Goal: Information Seeking & Learning: Check status

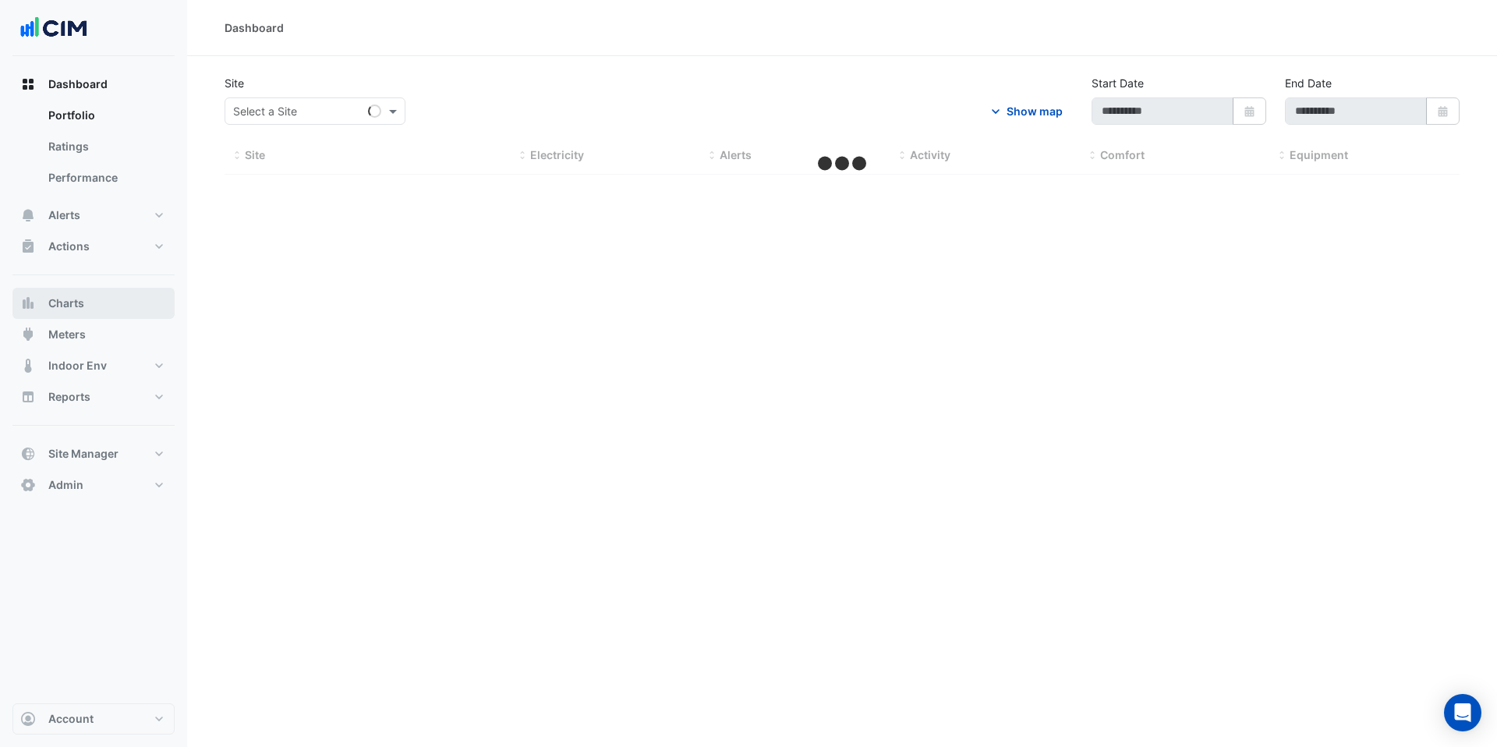
click at [94, 300] on button "Charts" at bounding box center [93, 303] width 162 height 31
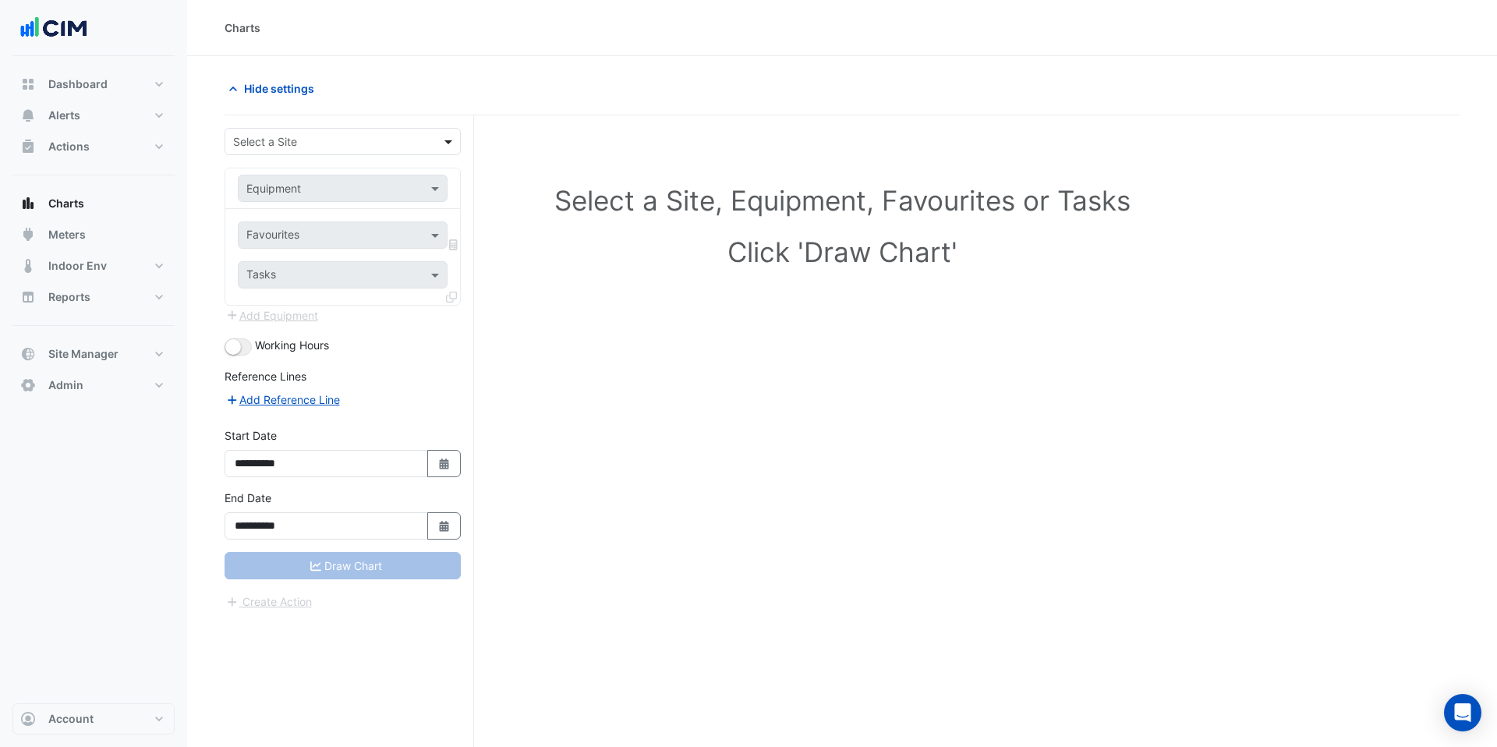
click at [451, 139] on span at bounding box center [450, 141] width 19 height 16
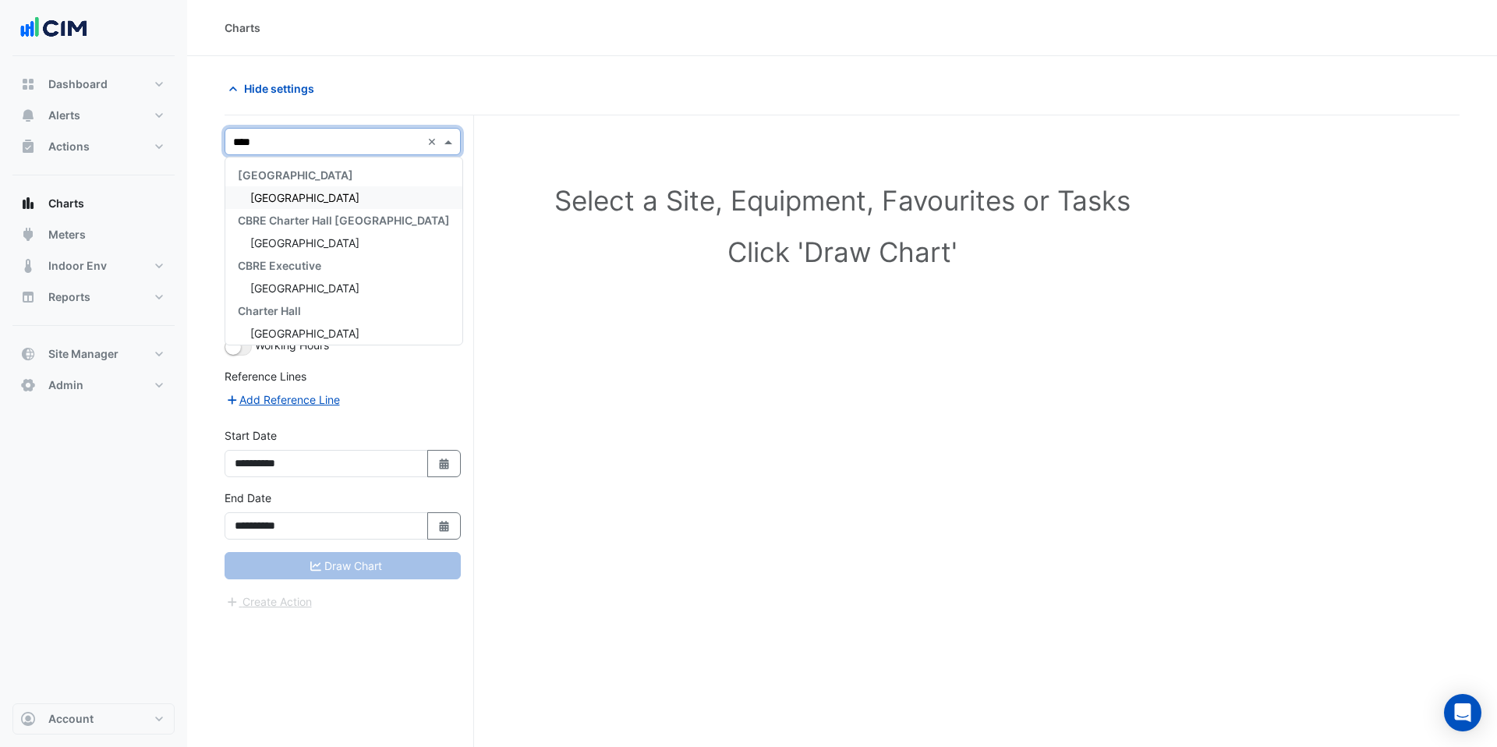
type input "*****"
click at [342, 197] on div "[GEOGRAPHIC_DATA]" at bounding box center [343, 197] width 237 height 23
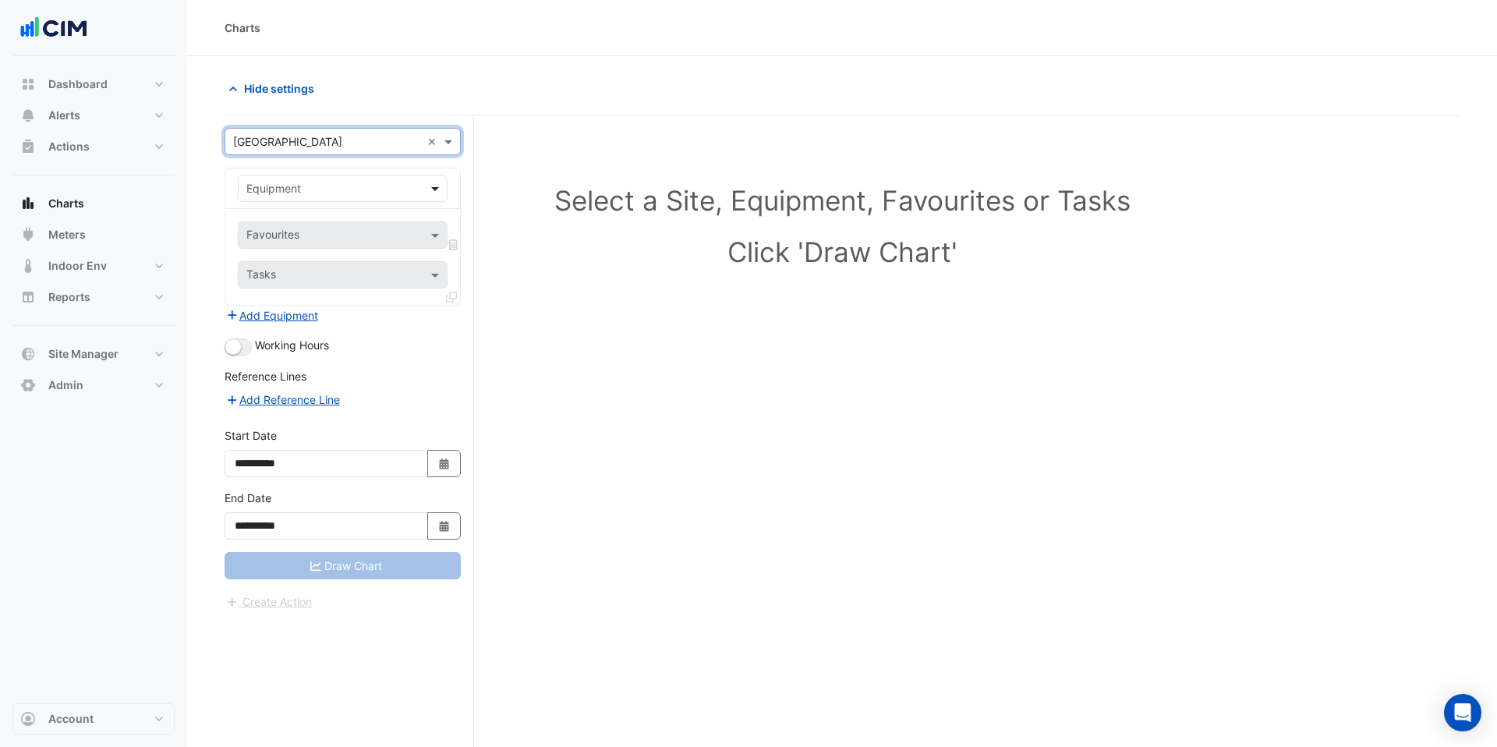
click at [434, 186] on span at bounding box center [436, 188] width 19 height 16
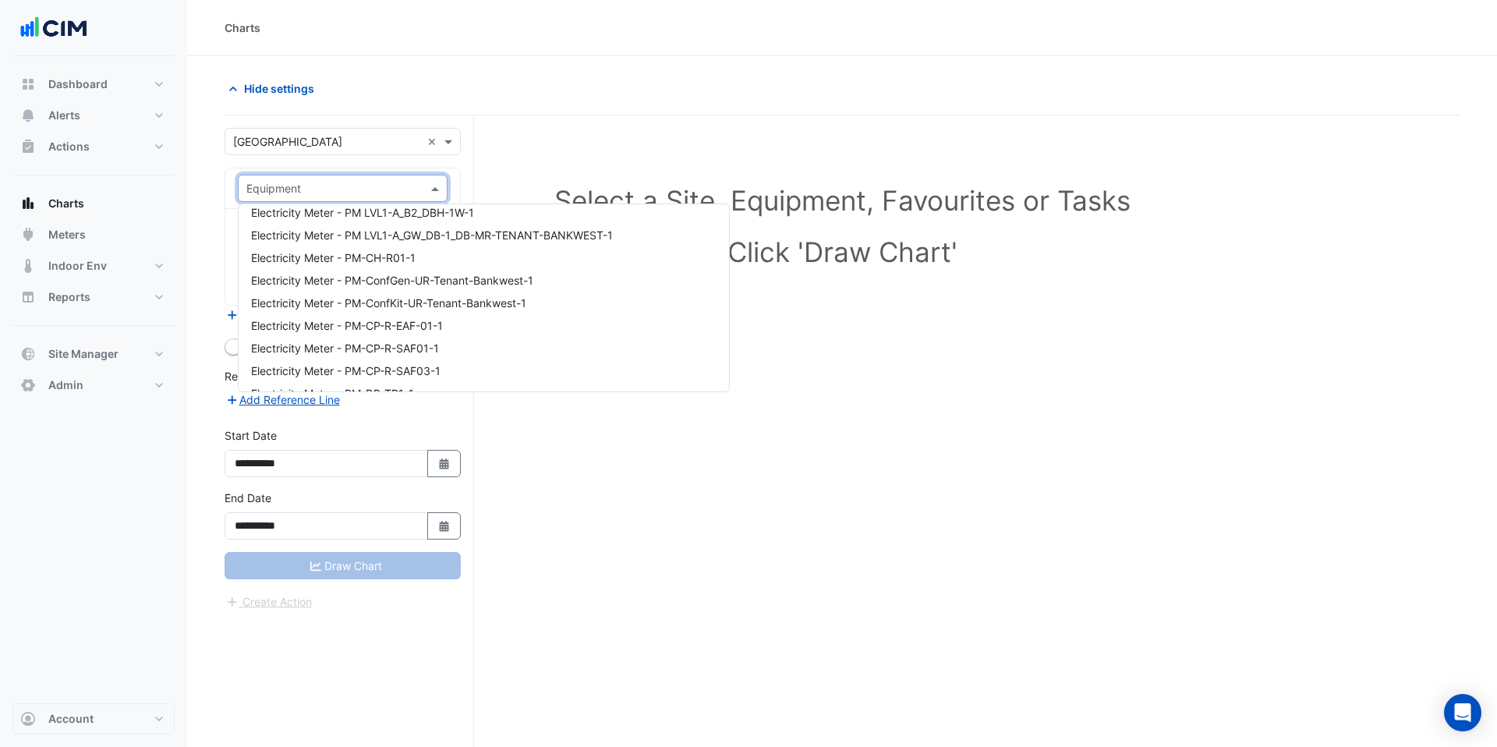
scroll to position [4113, 0]
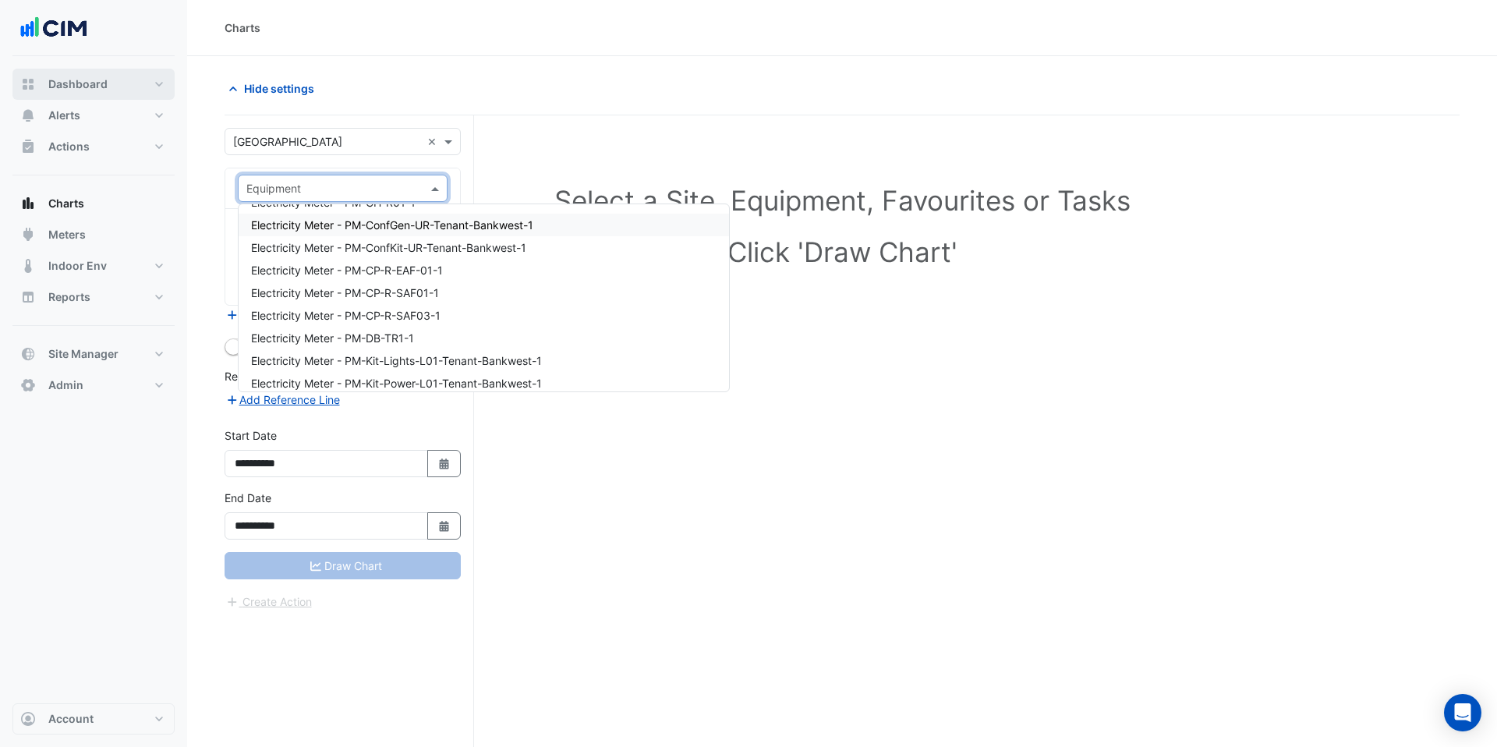
click at [104, 93] on button "Dashboard" at bounding box center [93, 84] width 162 height 31
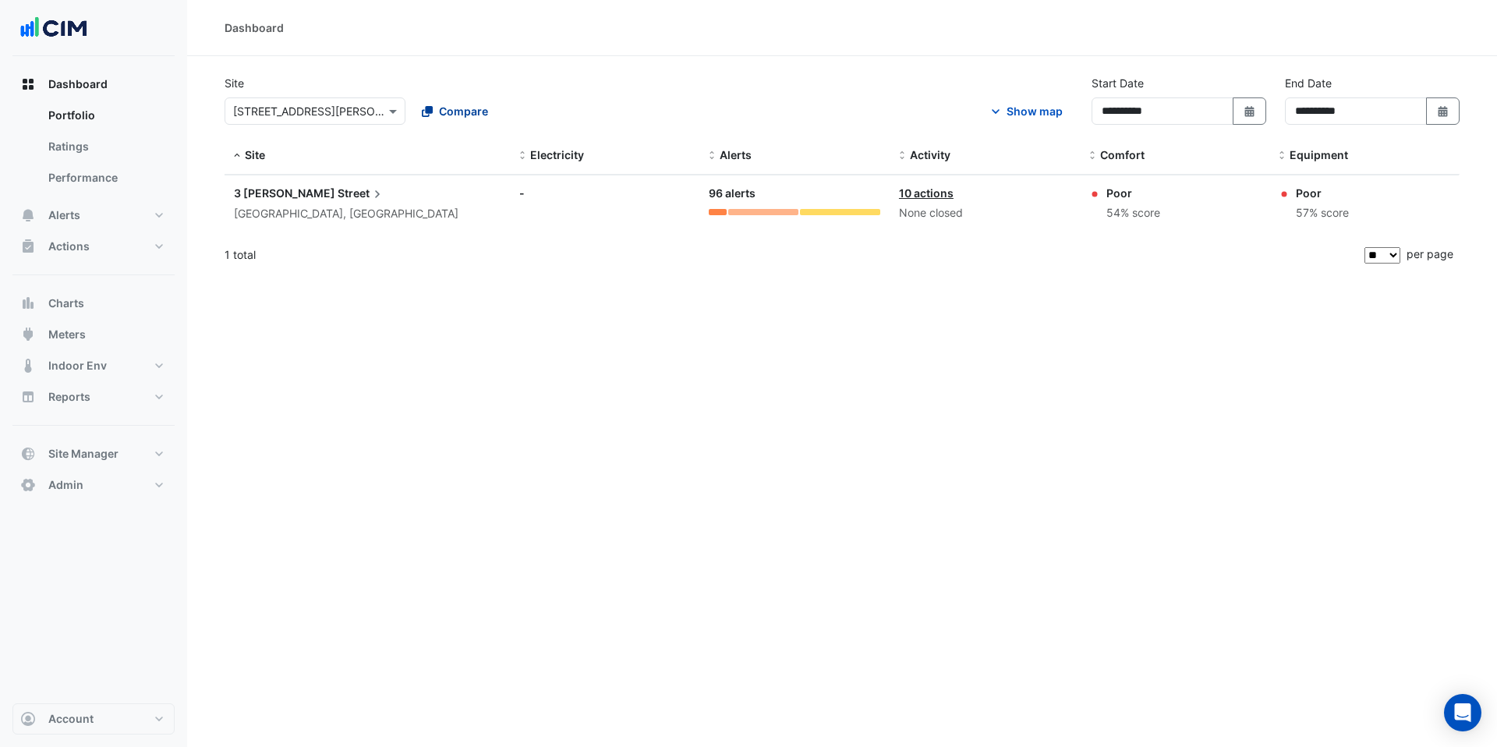
click at [458, 110] on span "Compare" at bounding box center [463, 111] width 49 height 16
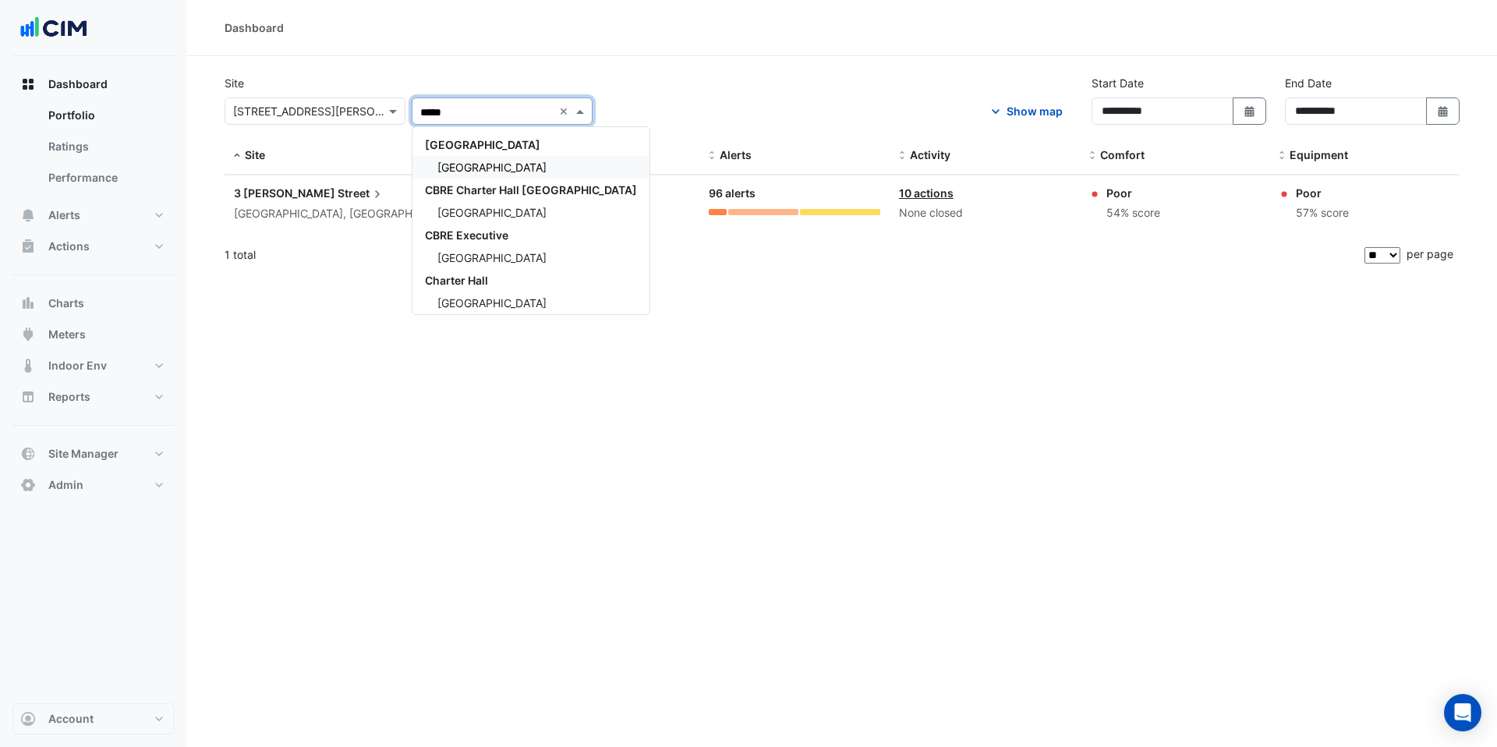
click at [461, 163] on span "[GEOGRAPHIC_DATA]" at bounding box center [491, 167] width 109 height 13
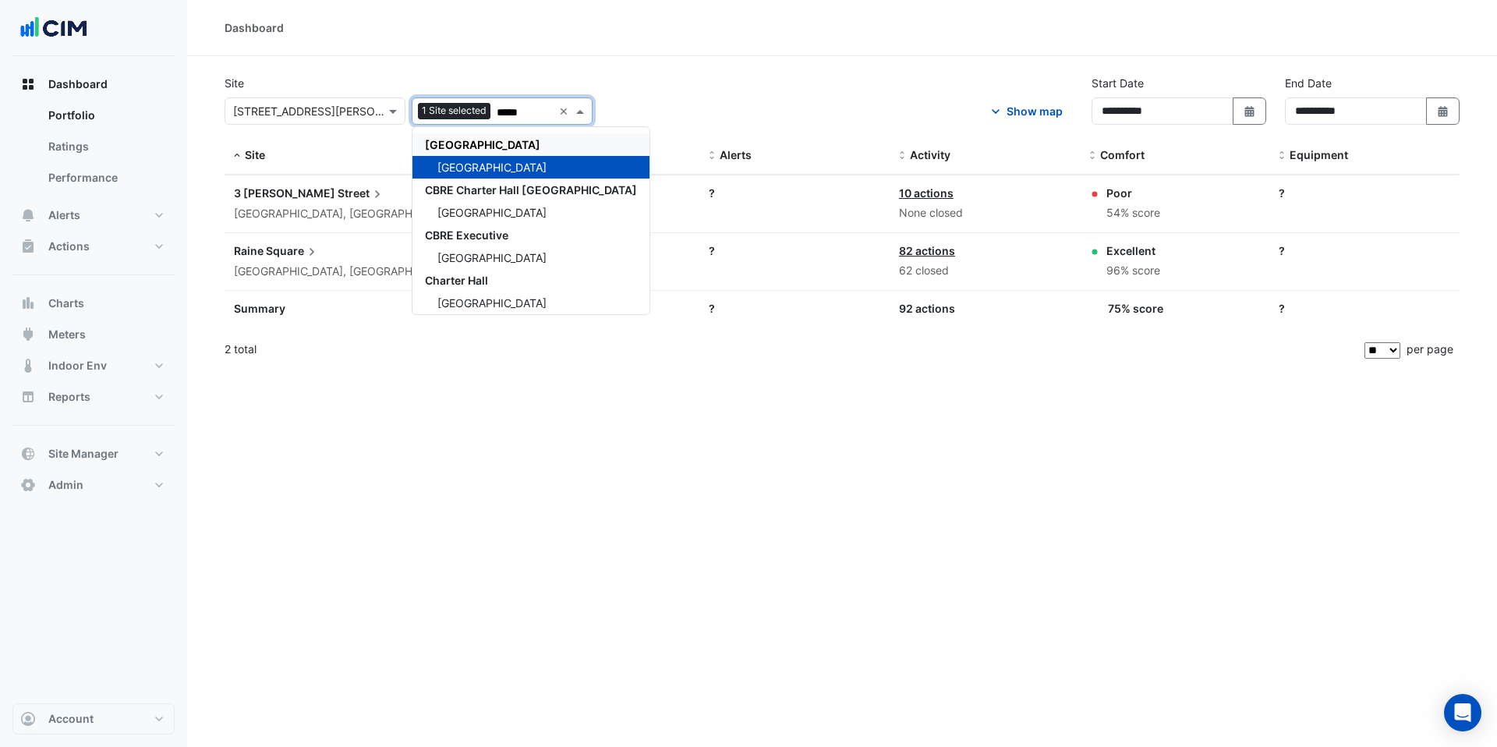
type input "*****"
click at [656, 70] on section "**********" at bounding box center [842, 212] width 1310 height 313
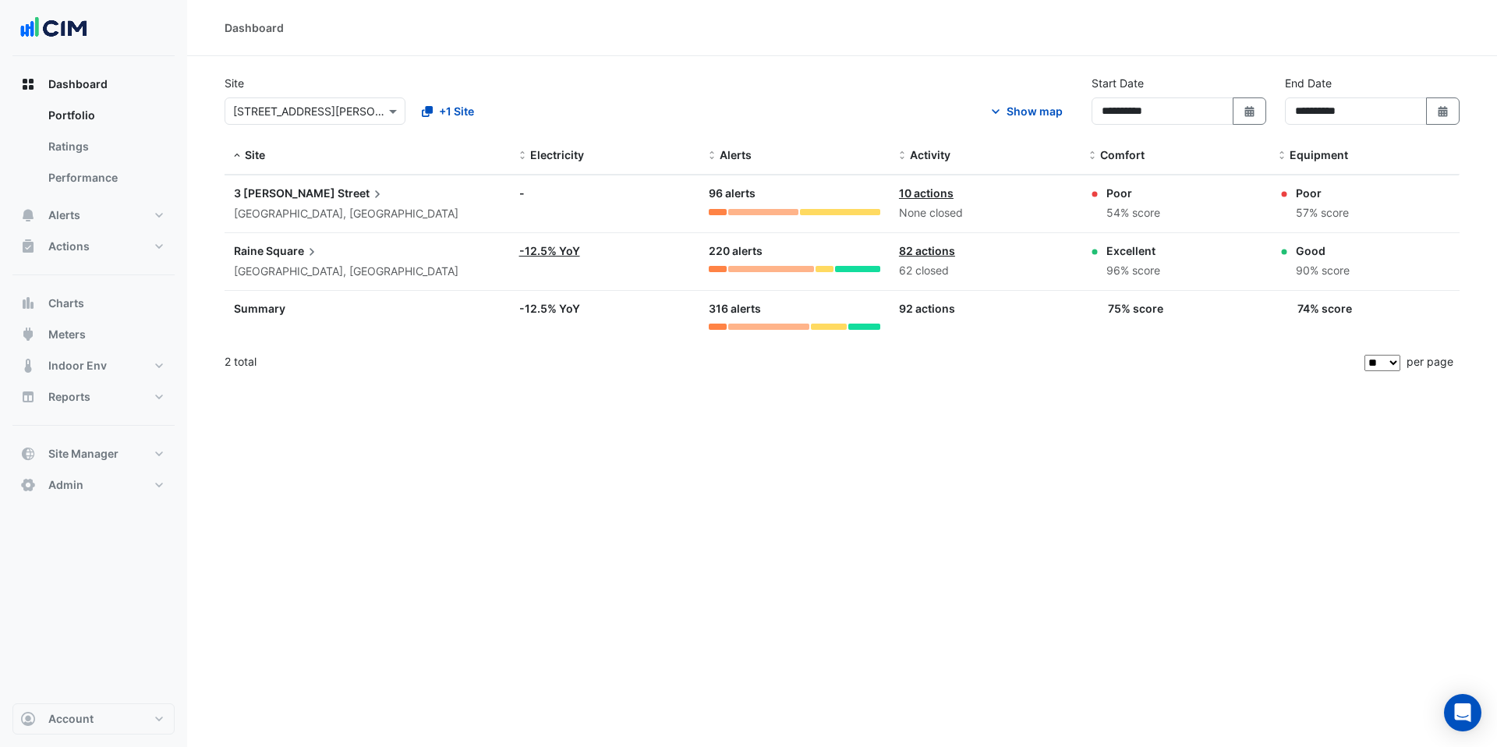
click at [937, 250] on link "82 actions" at bounding box center [927, 250] width 56 height 13
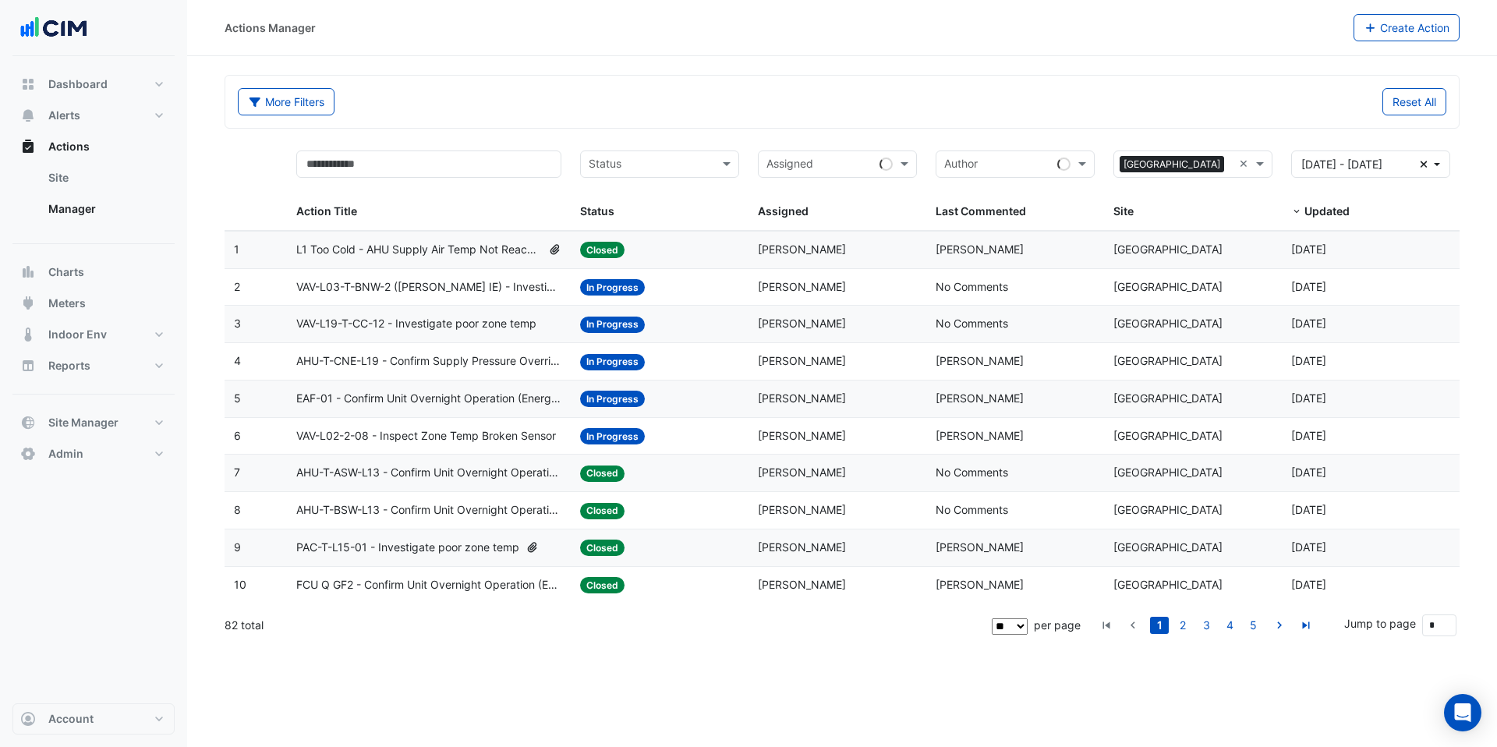
click at [453, 255] on span "L1 Too Cold - AHU Supply Air Temp Not Reaching Set Point" at bounding box center [419, 250] width 246 height 18
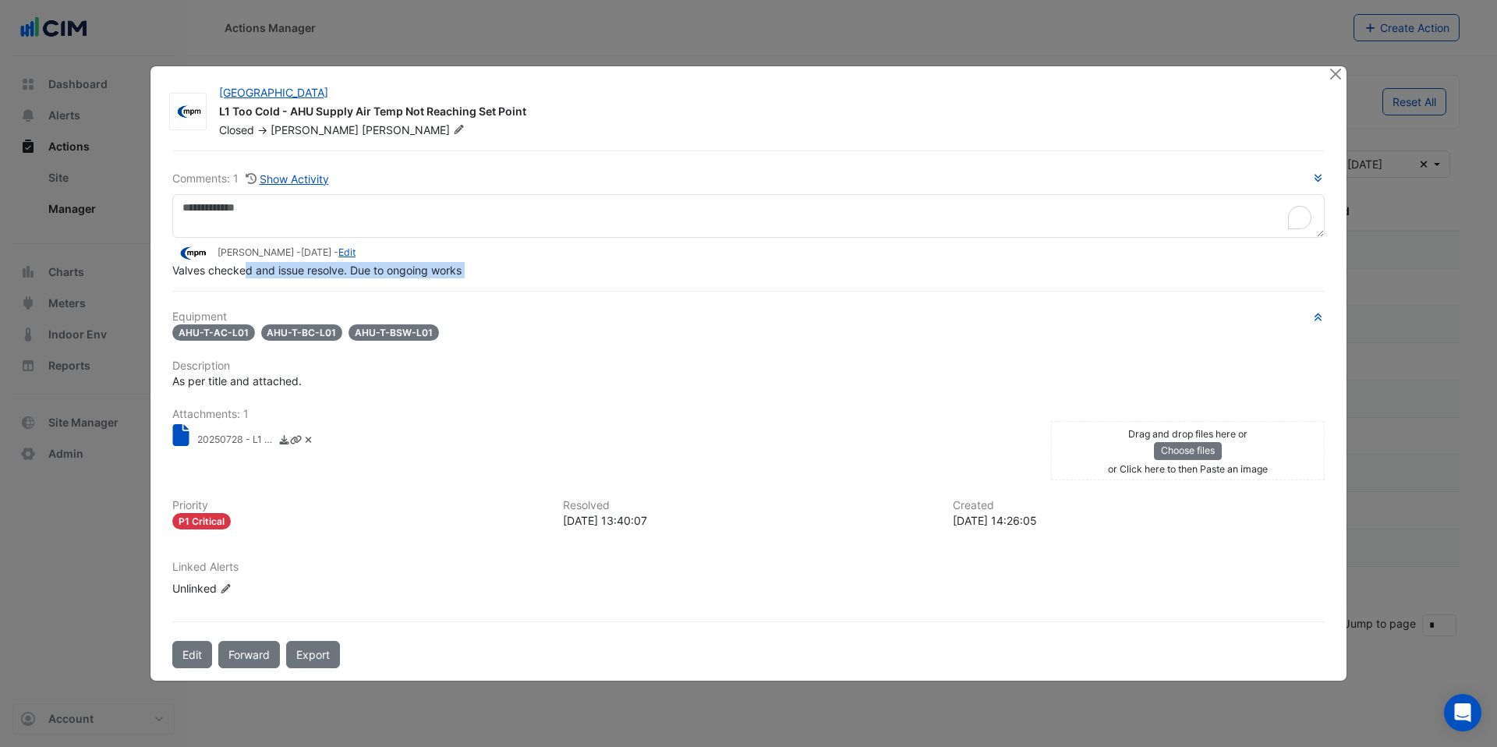
drag, startPoint x: 246, startPoint y: 292, endPoint x: 331, endPoint y: 286, distance: 85.2
click at [331, 286] on div "Comments: 1 Show Activity [PERSON_NAME] - [DATE] - Edit Valves checked and issu…" at bounding box center [748, 410] width 1171 height 519
click at [548, 275] on div "Valves checked and issue resolve. Due to ongoing works" at bounding box center [748, 270] width 1153 height 16
click at [1337, 77] on button "Close" at bounding box center [1335, 74] width 16 height 16
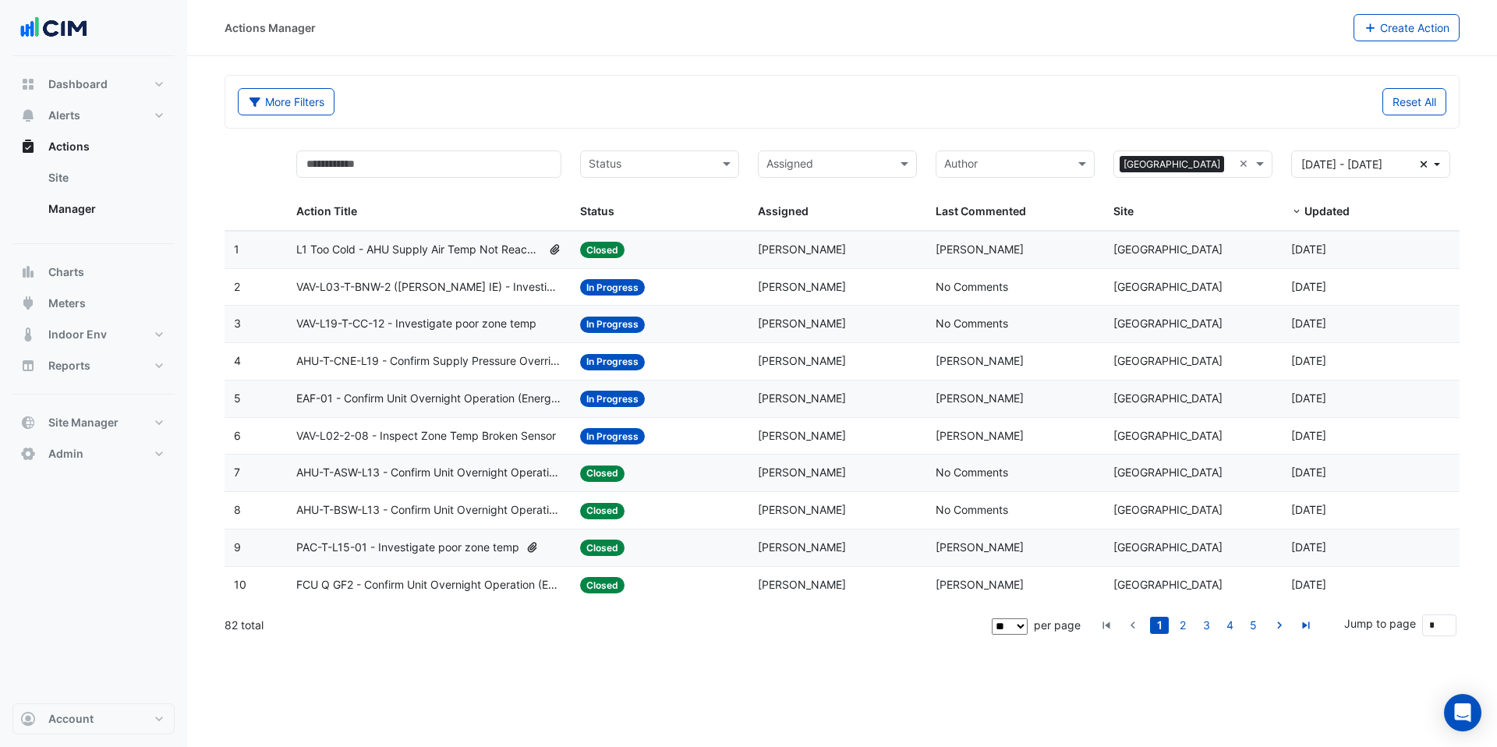
click at [518, 366] on span "AHU-T-CNE-L19 - Confirm Supply Pressure Override (Energy Waste)" at bounding box center [429, 361] width 266 height 18
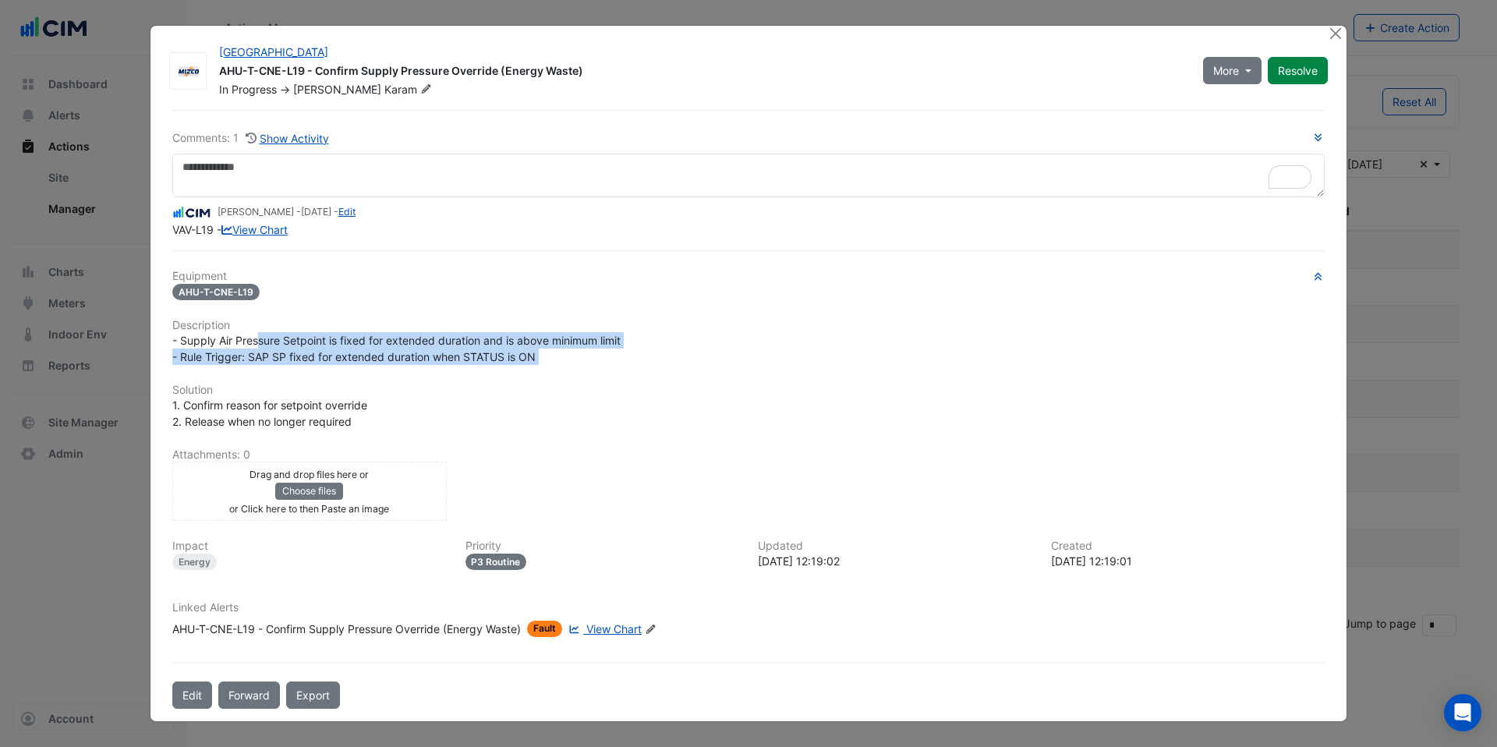
drag, startPoint x: 257, startPoint y: 367, endPoint x: 466, endPoint y: 372, distance: 208.3
click at [466, 372] on div "Equipment AHU-T-CNE-L19 Description - Supply Air Pressure Setpoint is fixed for…" at bounding box center [748, 460] width 1153 height 380
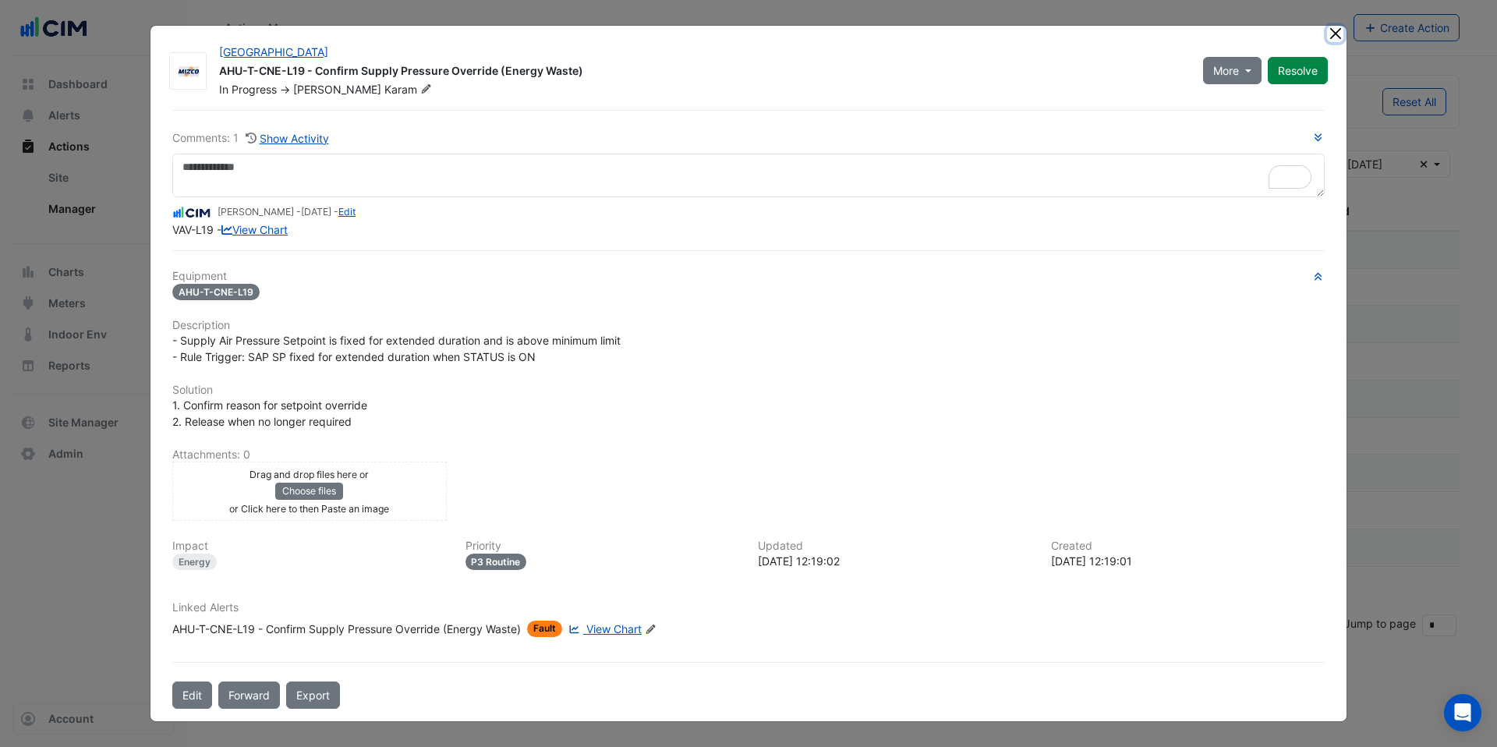
click at [1335, 37] on button "Close" at bounding box center [1335, 34] width 16 height 16
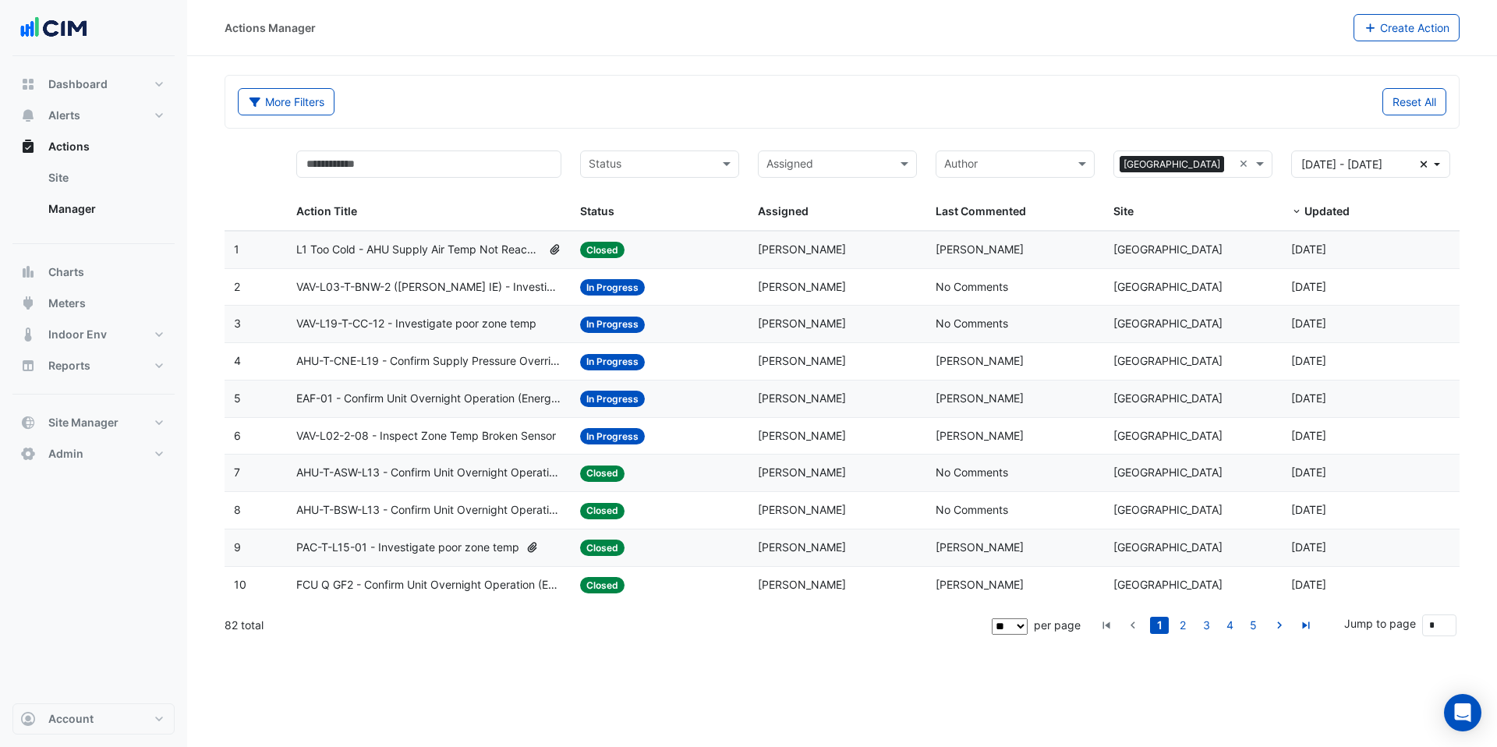
click at [466, 558] on datatable-body-cell "Action Title: PAC-T-L15-01 - Investigate poor zone temp" at bounding box center [429, 547] width 285 height 37
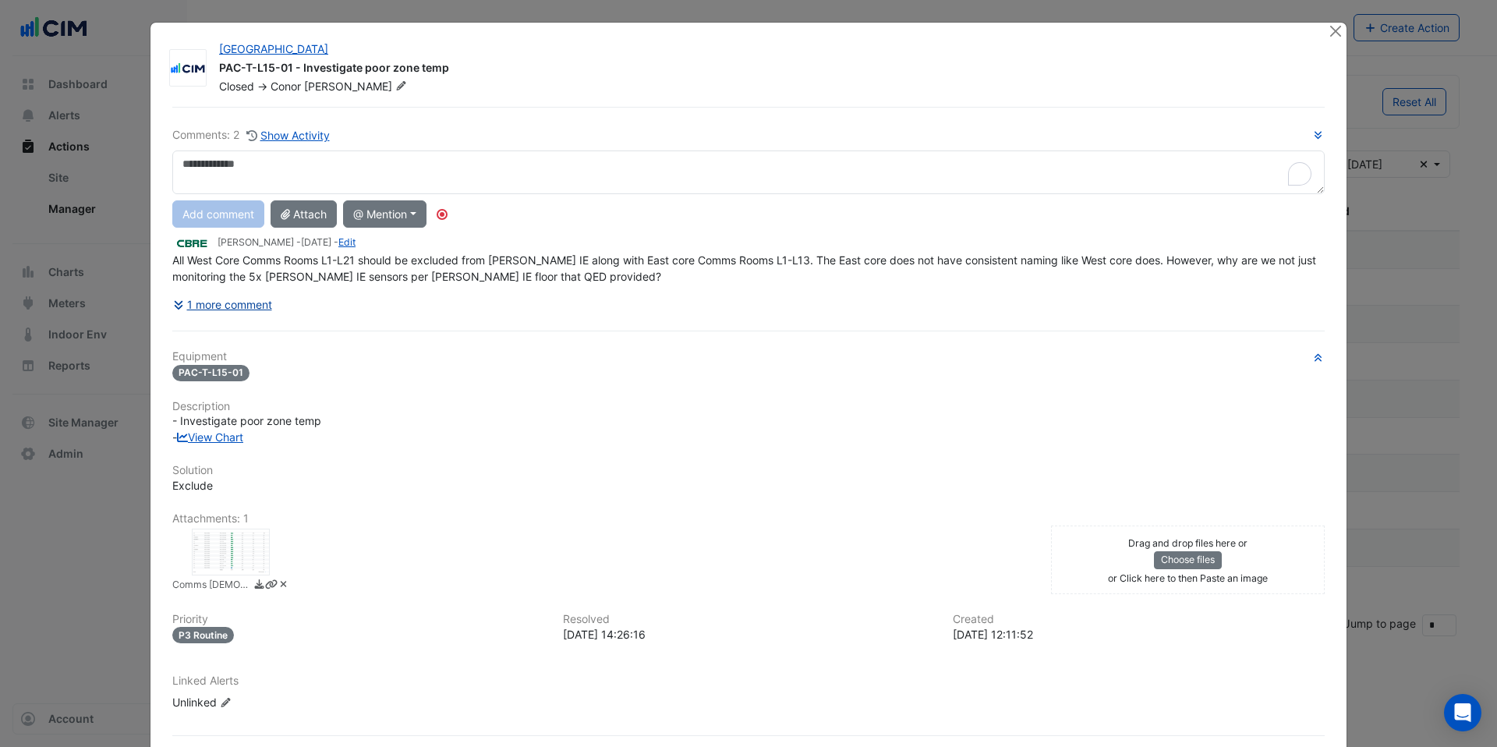
click at [260, 306] on button "1 more comment" at bounding box center [222, 304] width 101 height 27
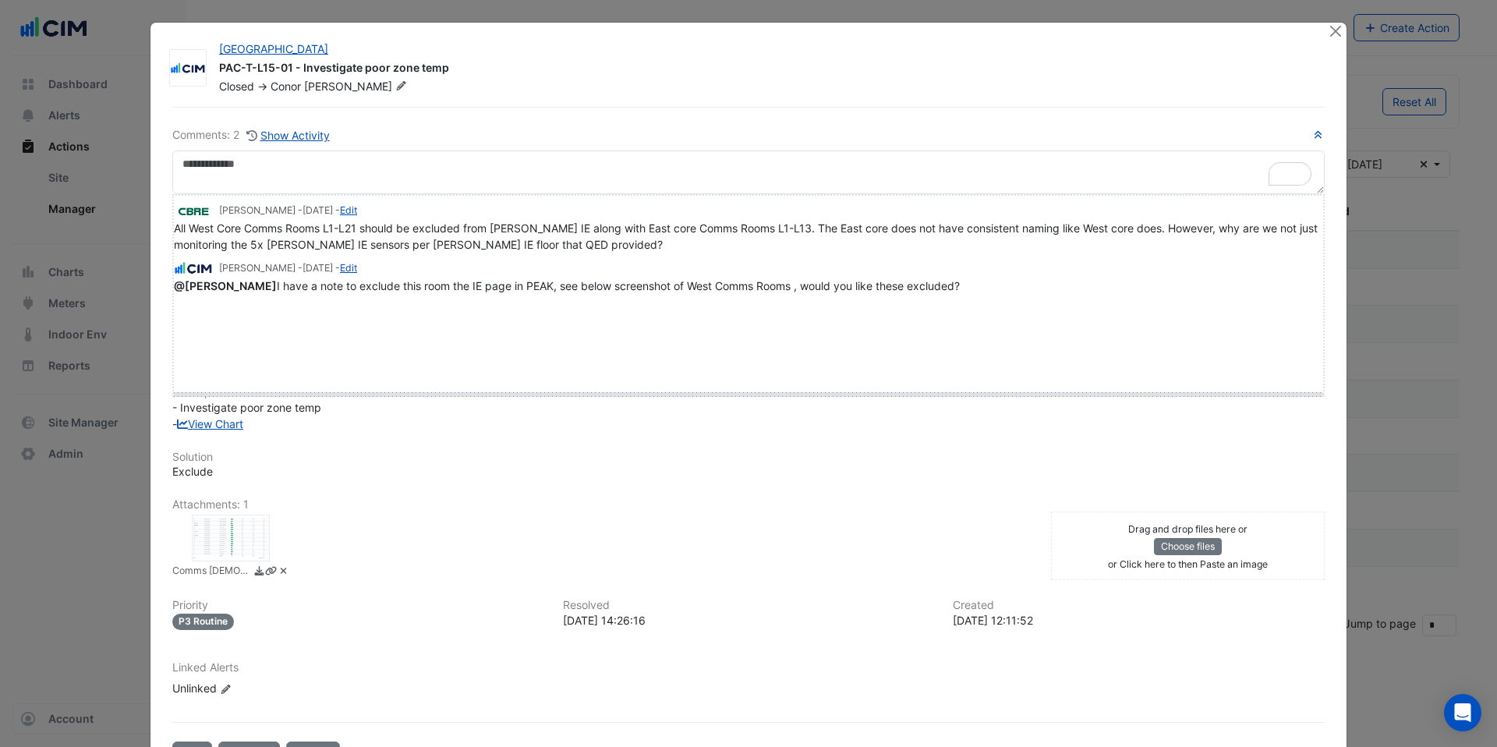
drag, startPoint x: 195, startPoint y: 308, endPoint x: 196, endPoint y: 396, distance: 88.1
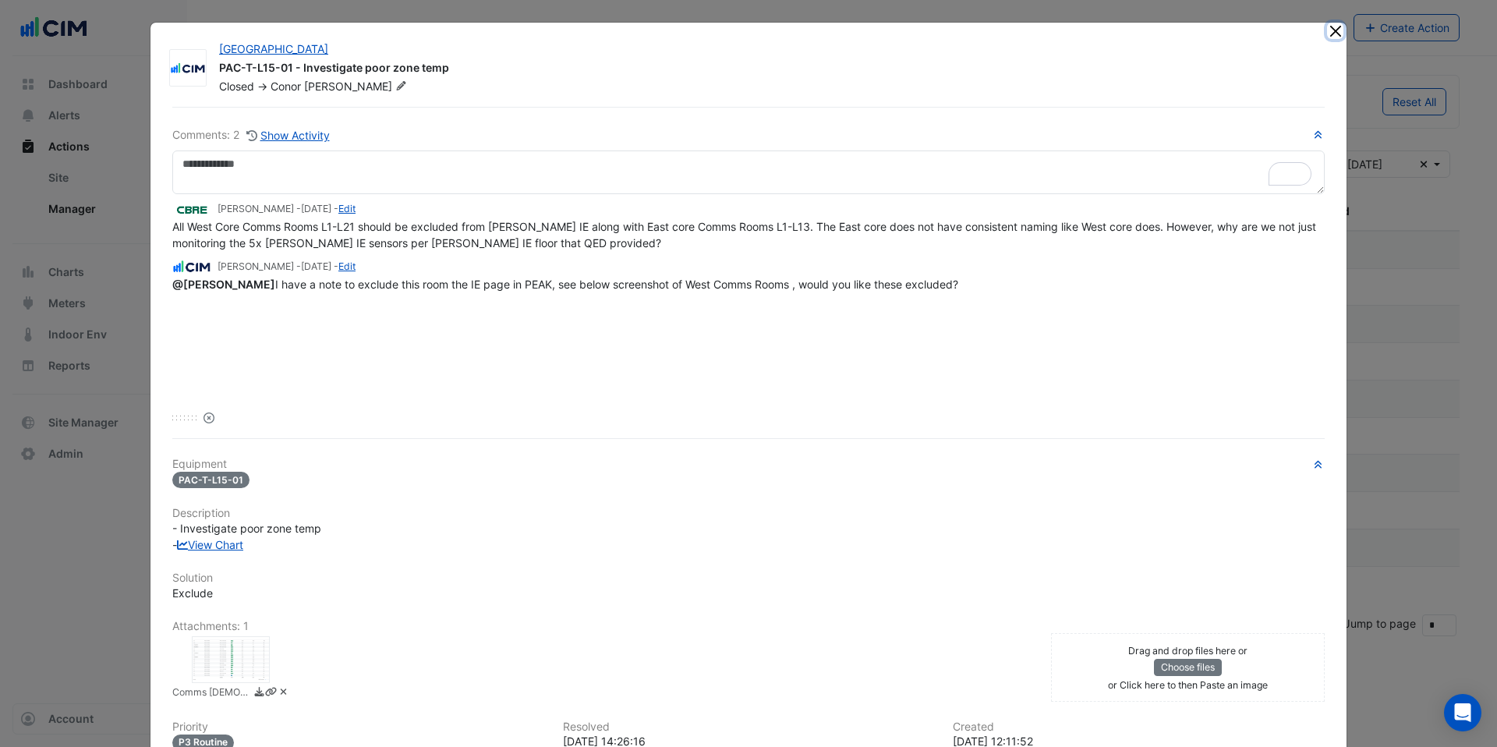
click at [1339, 32] on button "Close" at bounding box center [1335, 31] width 16 height 16
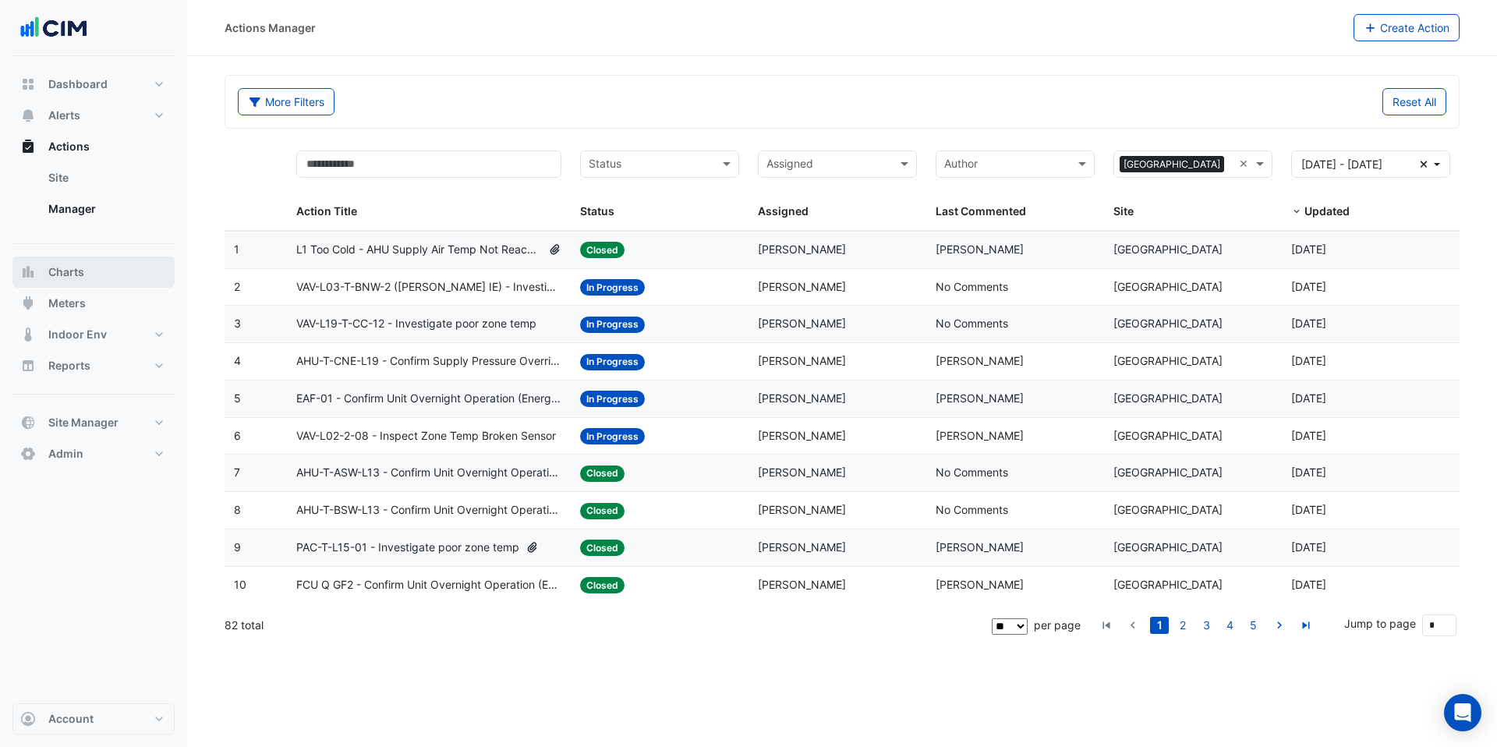
click at [69, 274] on span "Charts" at bounding box center [66, 272] width 36 height 16
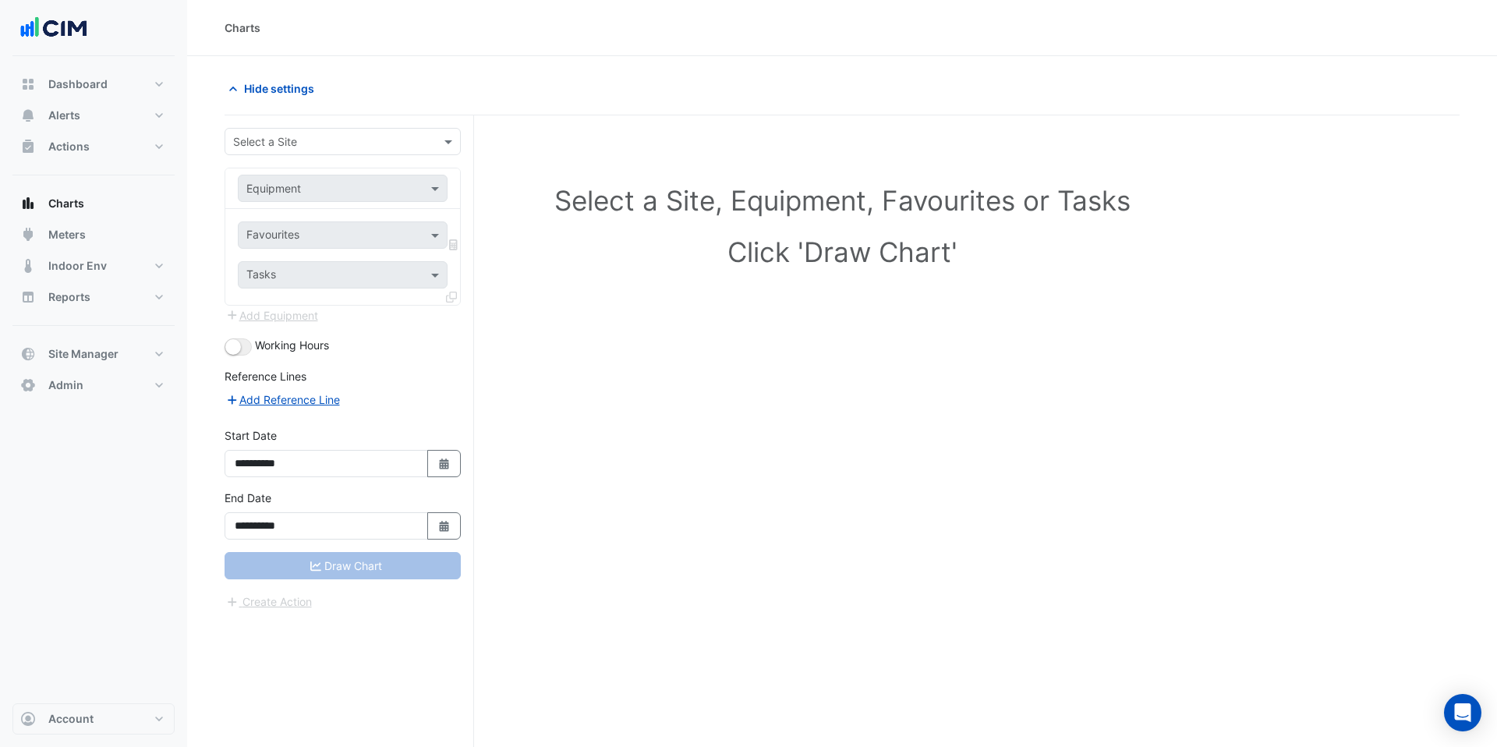
click at [435, 143] on div at bounding box center [342, 142] width 235 height 18
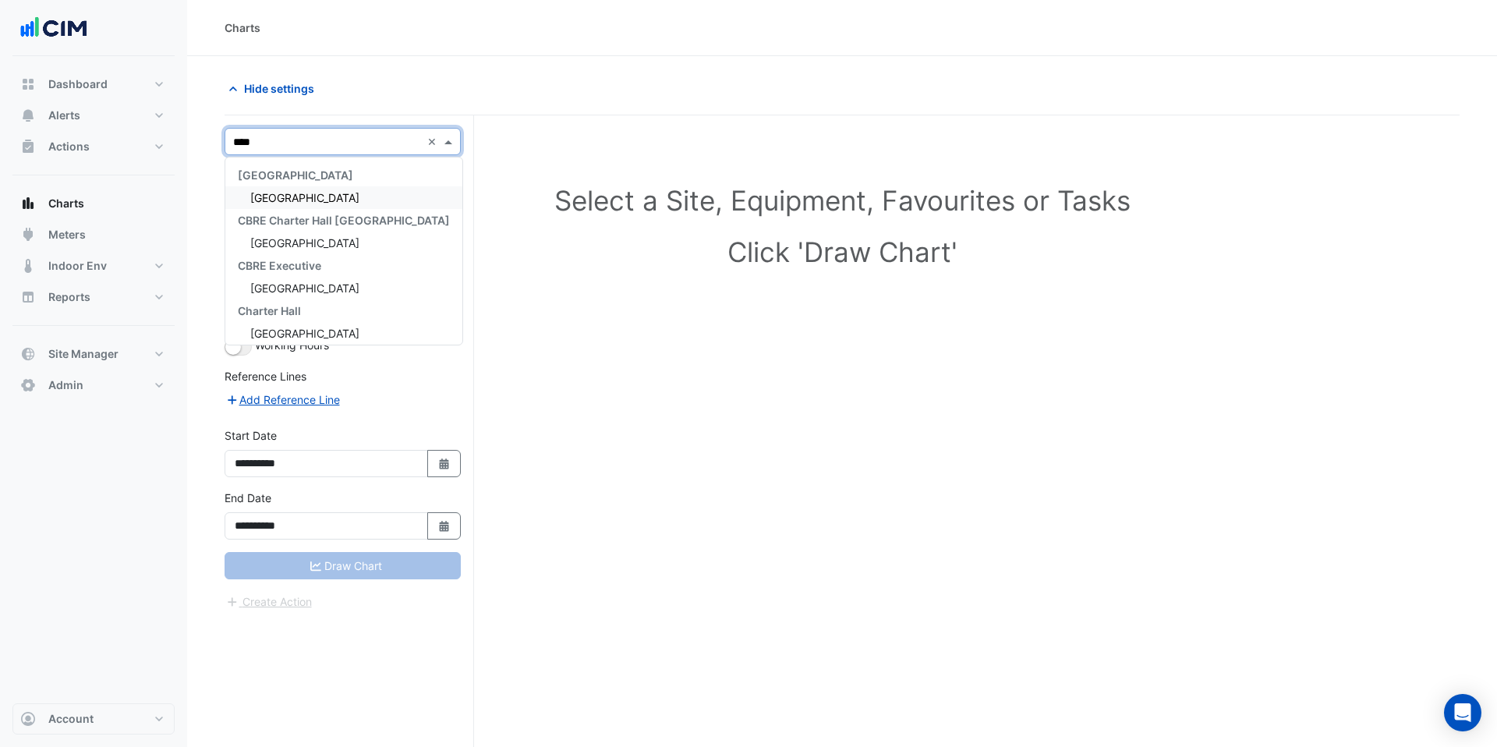
type input "*****"
click at [331, 198] on div "[GEOGRAPHIC_DATA]" at bounding box center [343, 197] width 237 height 23
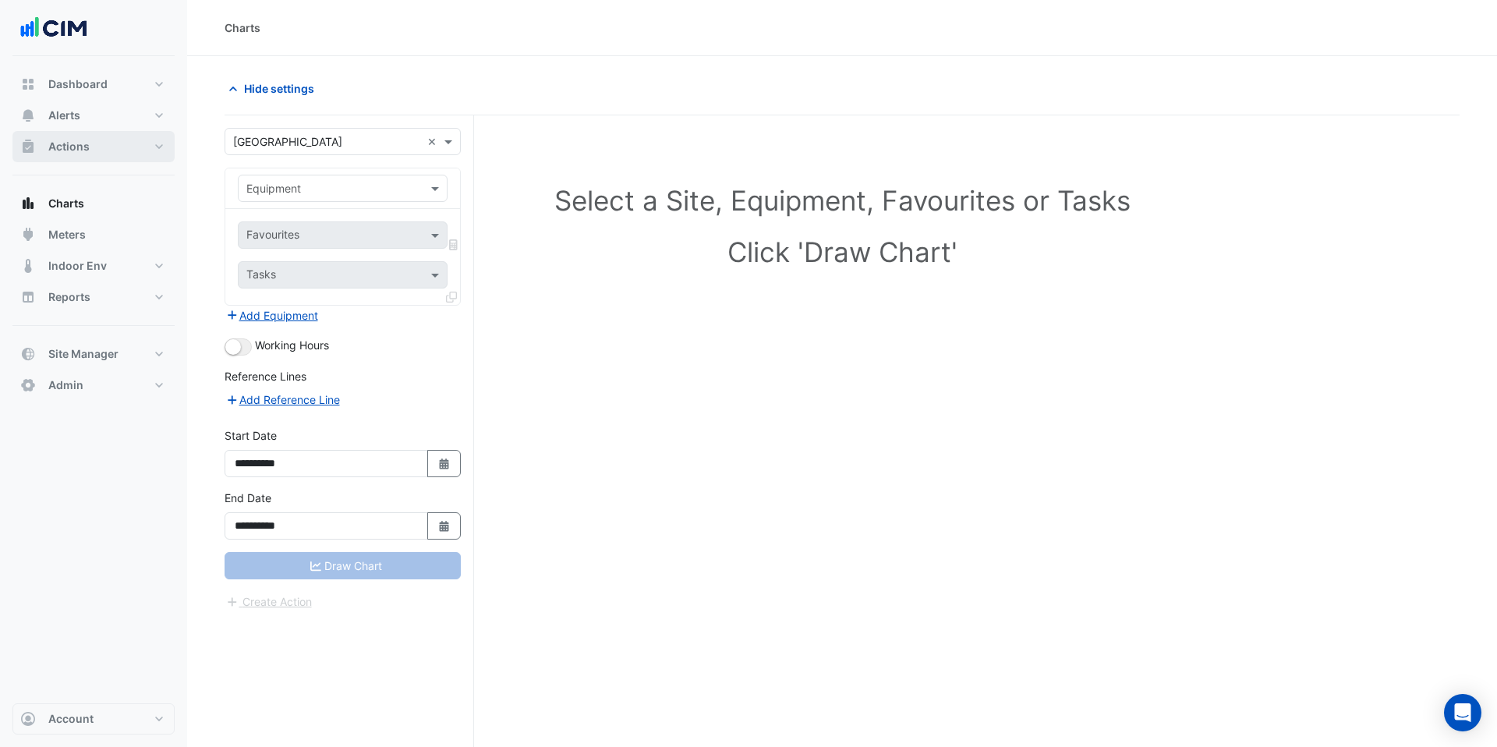
click at [93, 138] on button "Actions" at bounding box center [93, 146] width 162 height 31
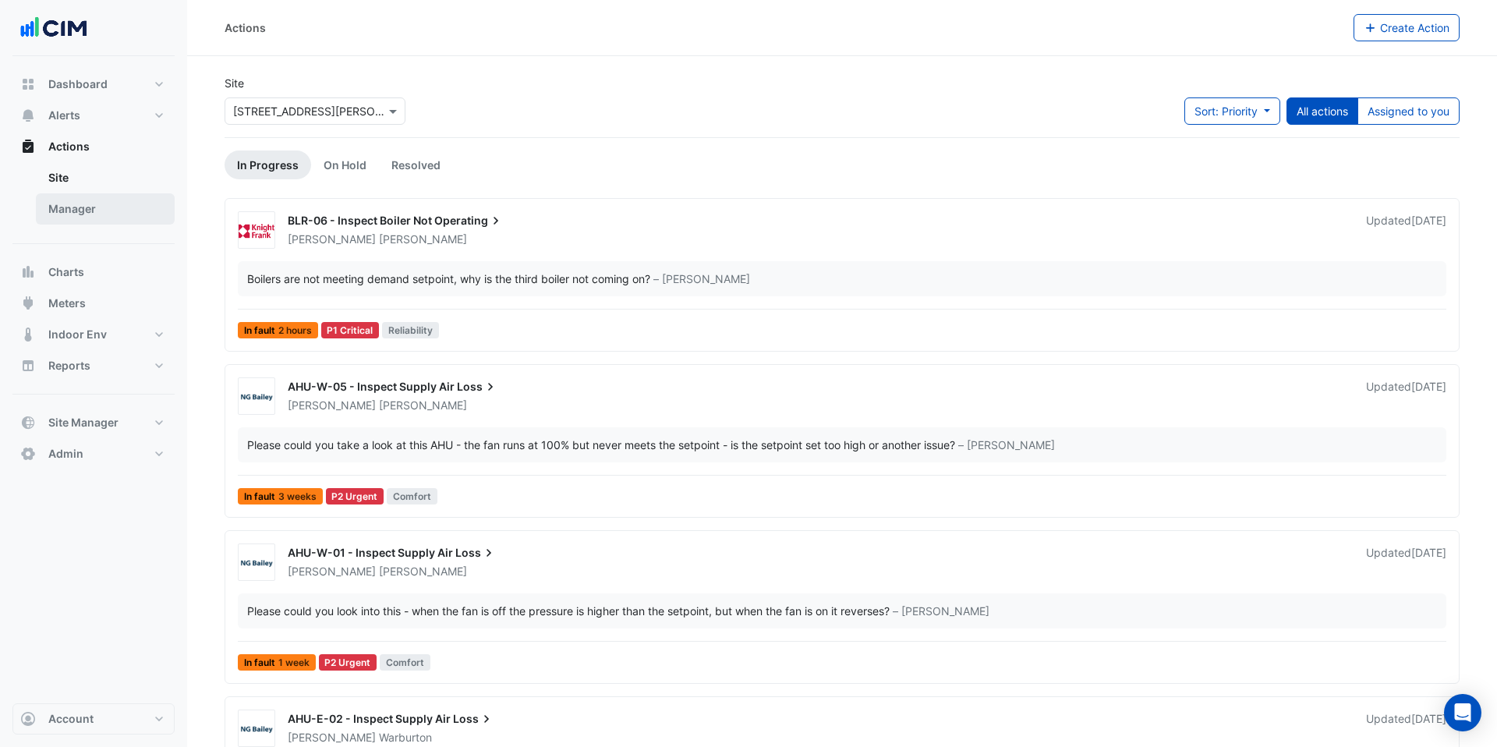
click at [147, 199] on link "Manager" at bounding box center [105, 208] width 139 height 31
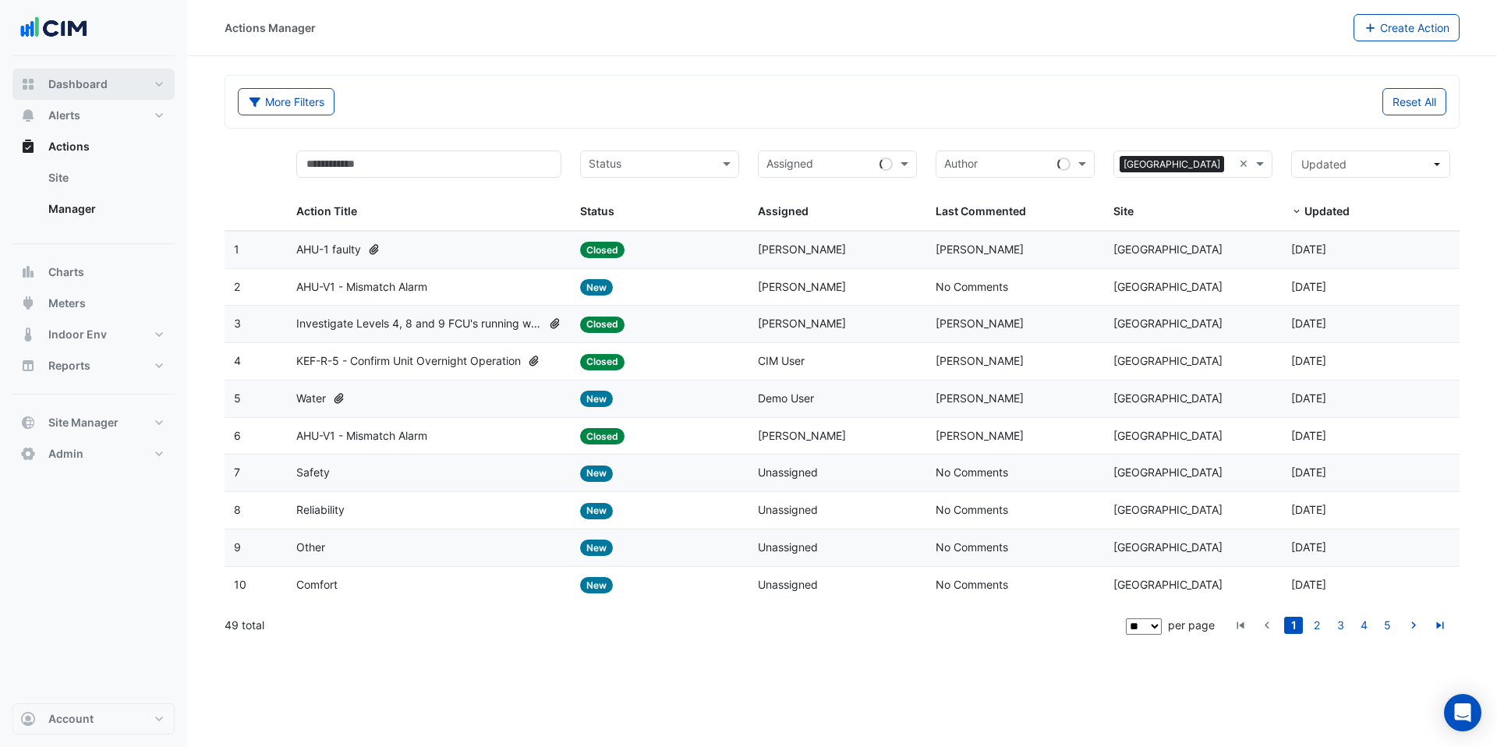
click at [86, 90] on span "Dashboard" at bounding box center [77, 84] width 59 height 16
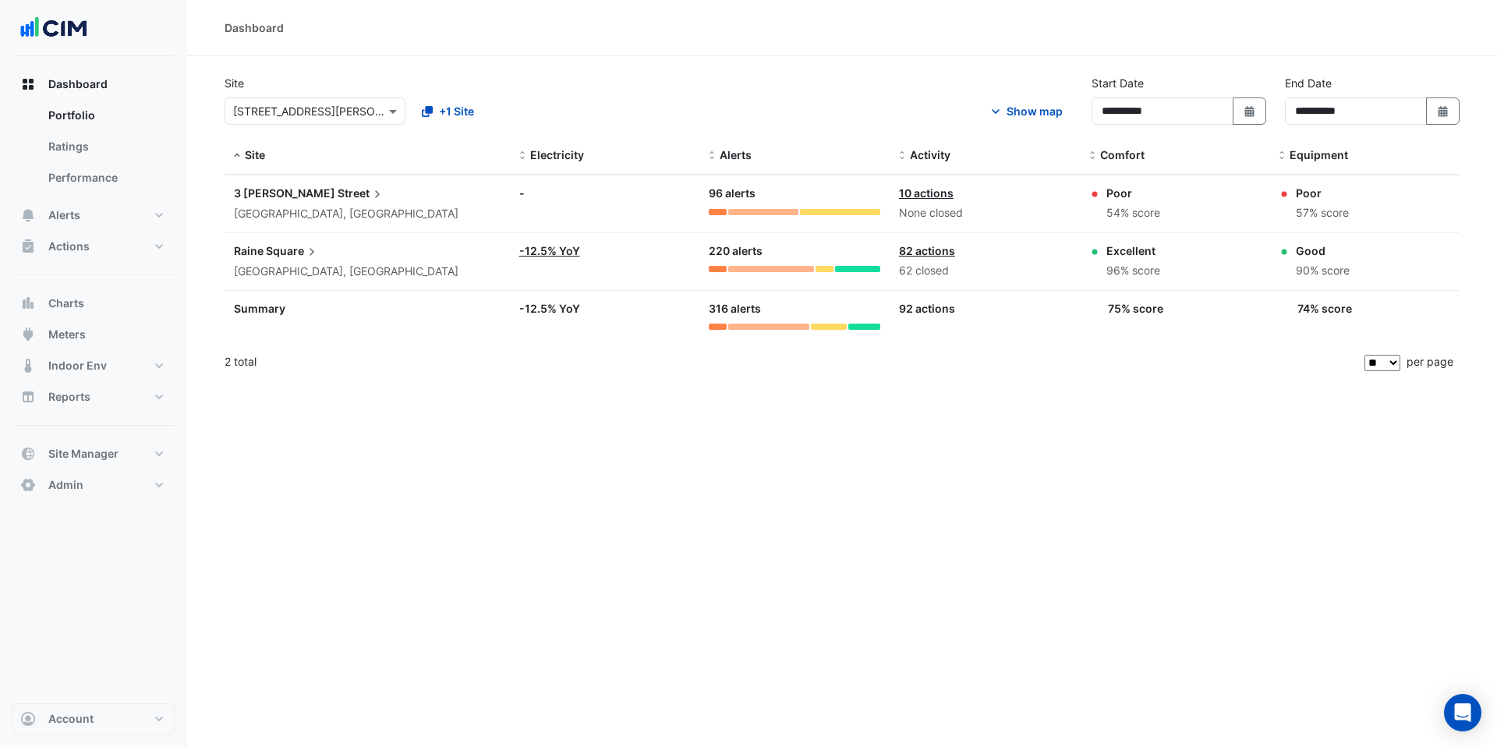
click at [919, 246] on link "82 actions" at bounding box center [927, 250] width 56 height 13
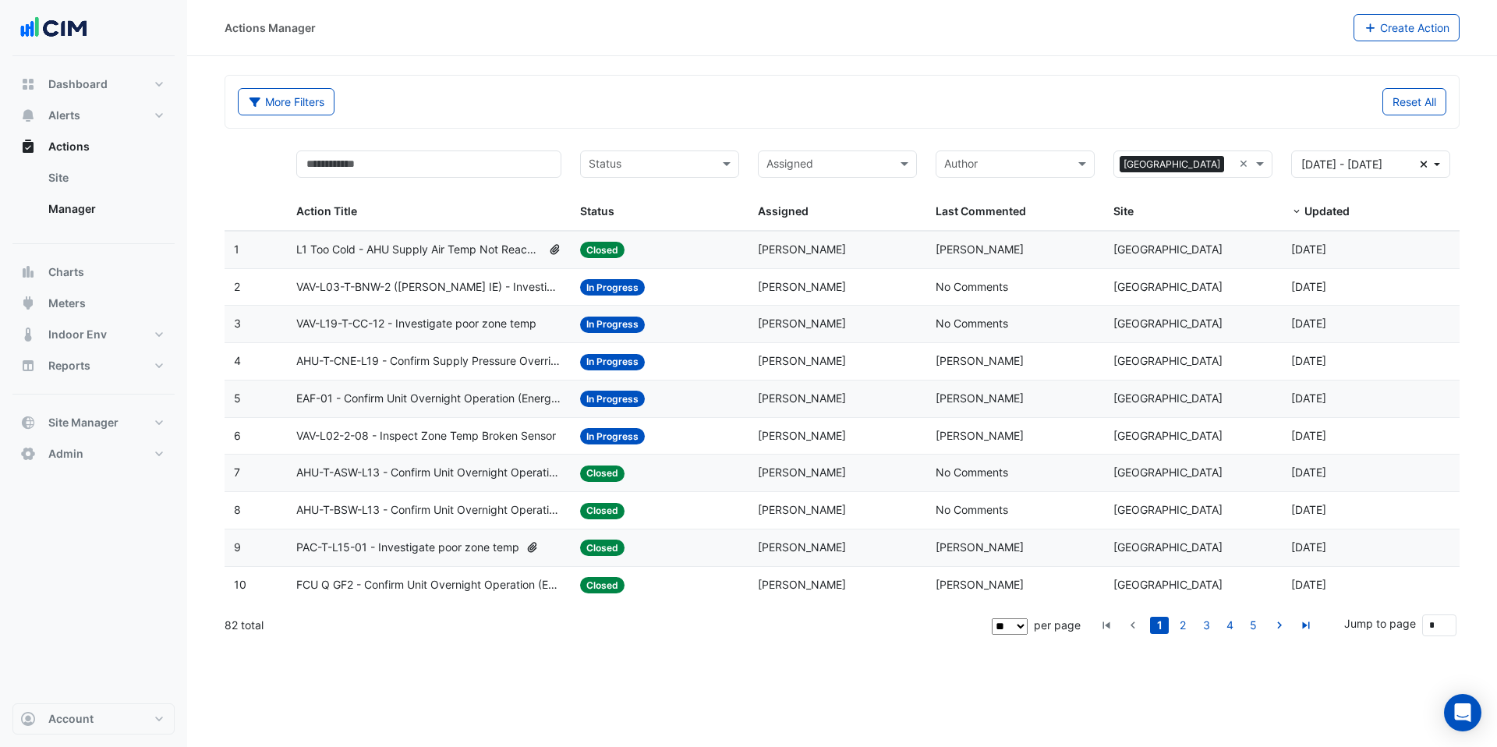
click at [362, 511] on span "AHU-T-BSW-L13 - Confirm Unit Overnight Operation (Energy Waste)" at bounding box center [429, 510] width 266 height 18
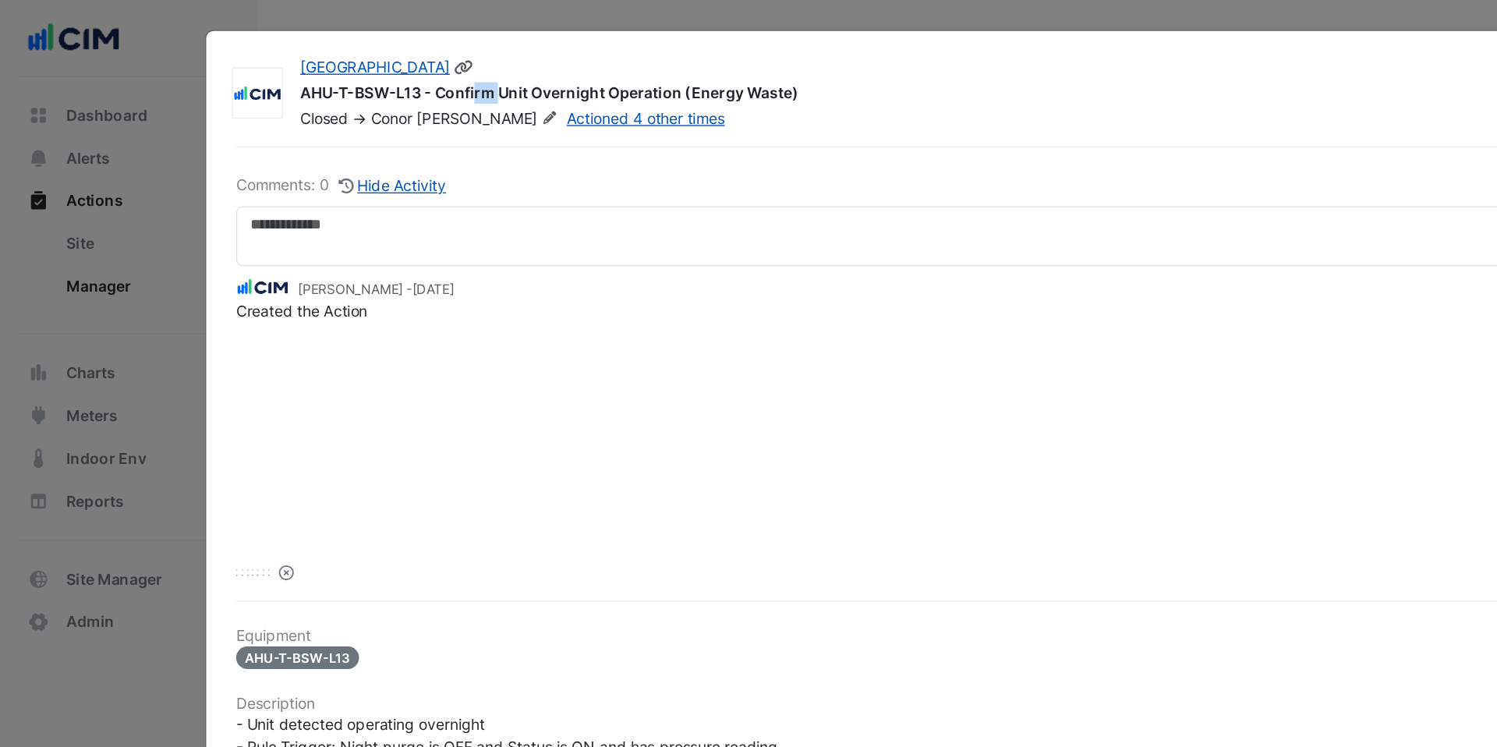
drag, startPoint x: 262, startPoint y: 66, endPoint x: 281, endPoint y: 66, distance: 18.7
click at [281, 66] on div "AHU-T-BSW-L13 - Confirm Unit Overnight Operation (Energy Waste)" at bounding box center [764, 69] width 1090 height 19
drag, startPoint x: 306, startPoint y: 69, endPoint x: 290, endPoint y: 68, distance: 16.4
click at [290, 68] on div "AHU-T-BSW-L13 - Confirm Unit Overnight Operation (Energy Waste)" at bounding box center [764, 69] width 1090 height 19
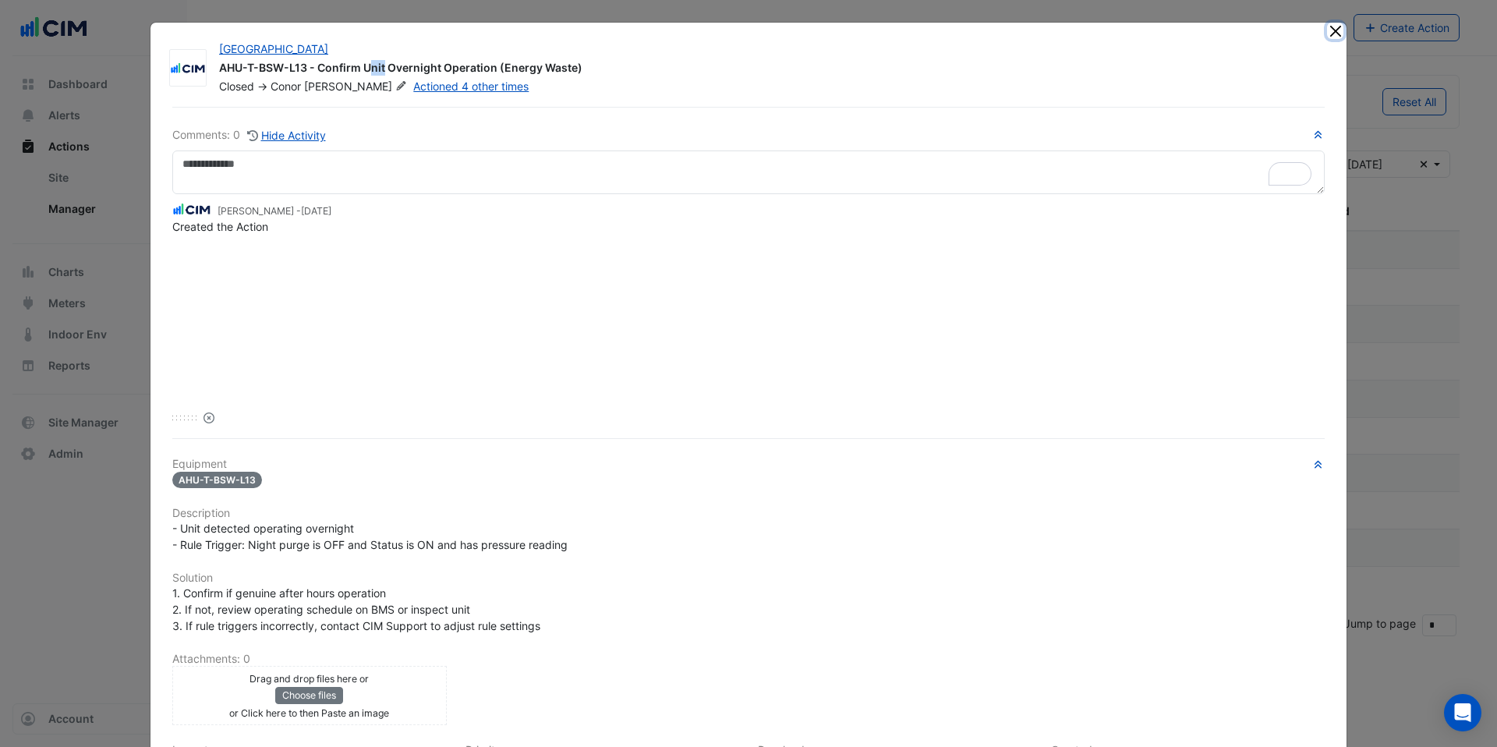
click at [1333, 29] on button "Close" at bounding box center [1335, 31] width 16 height 16
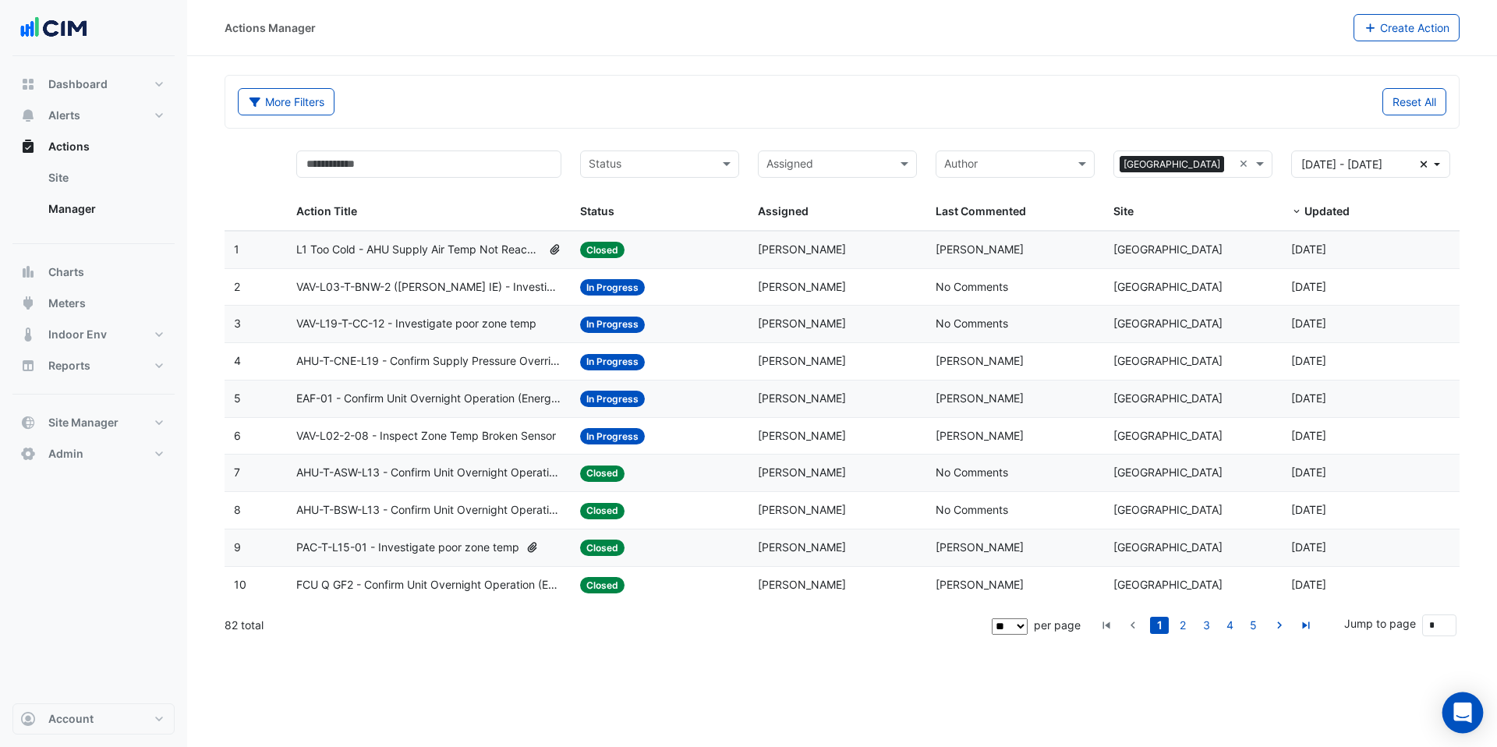
click at [1467, 706] on icon "Open Intercom Messenger" at bounding box center [1463, 713] width 18 height 20
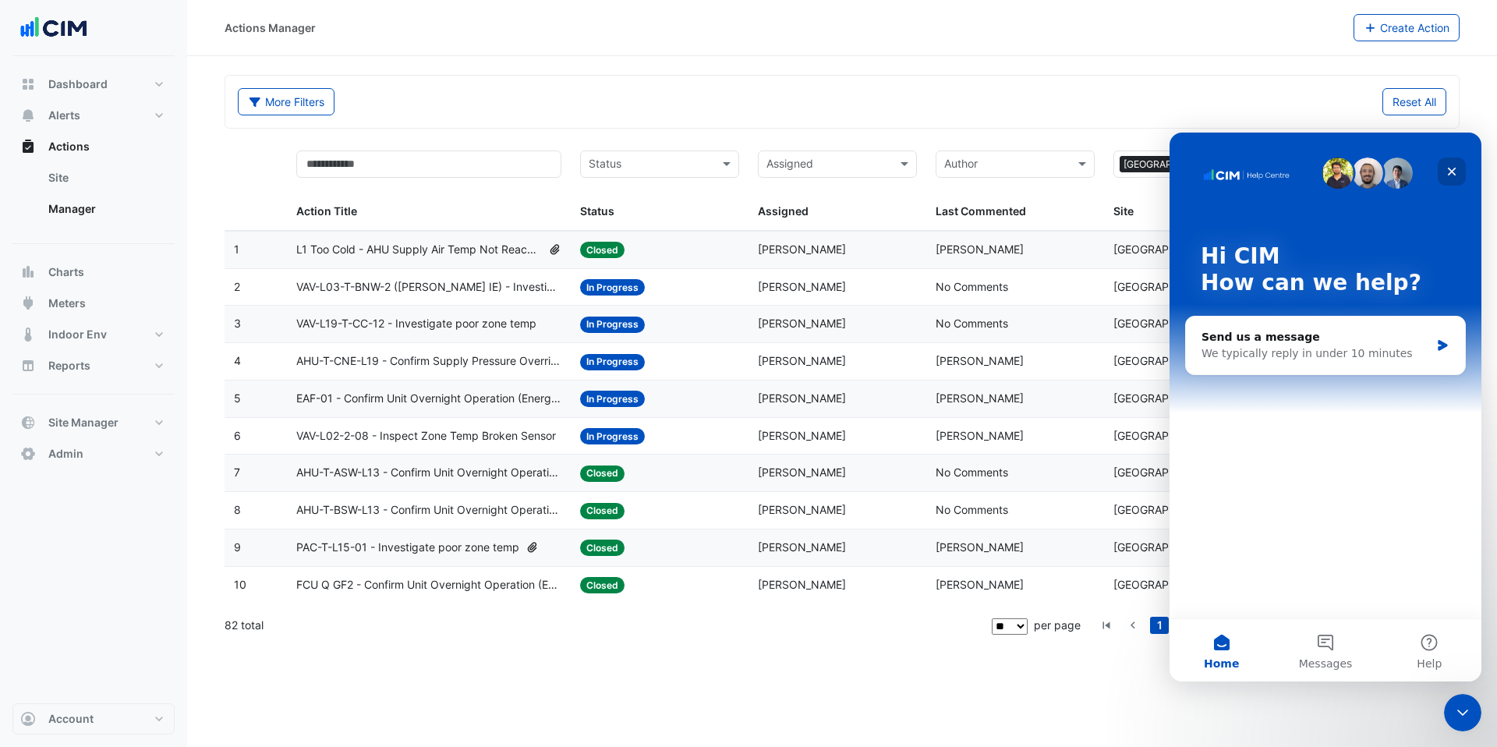
click at [1455, 165] on icon "Close" at bounding box center [1452, 171] width 12 height 12
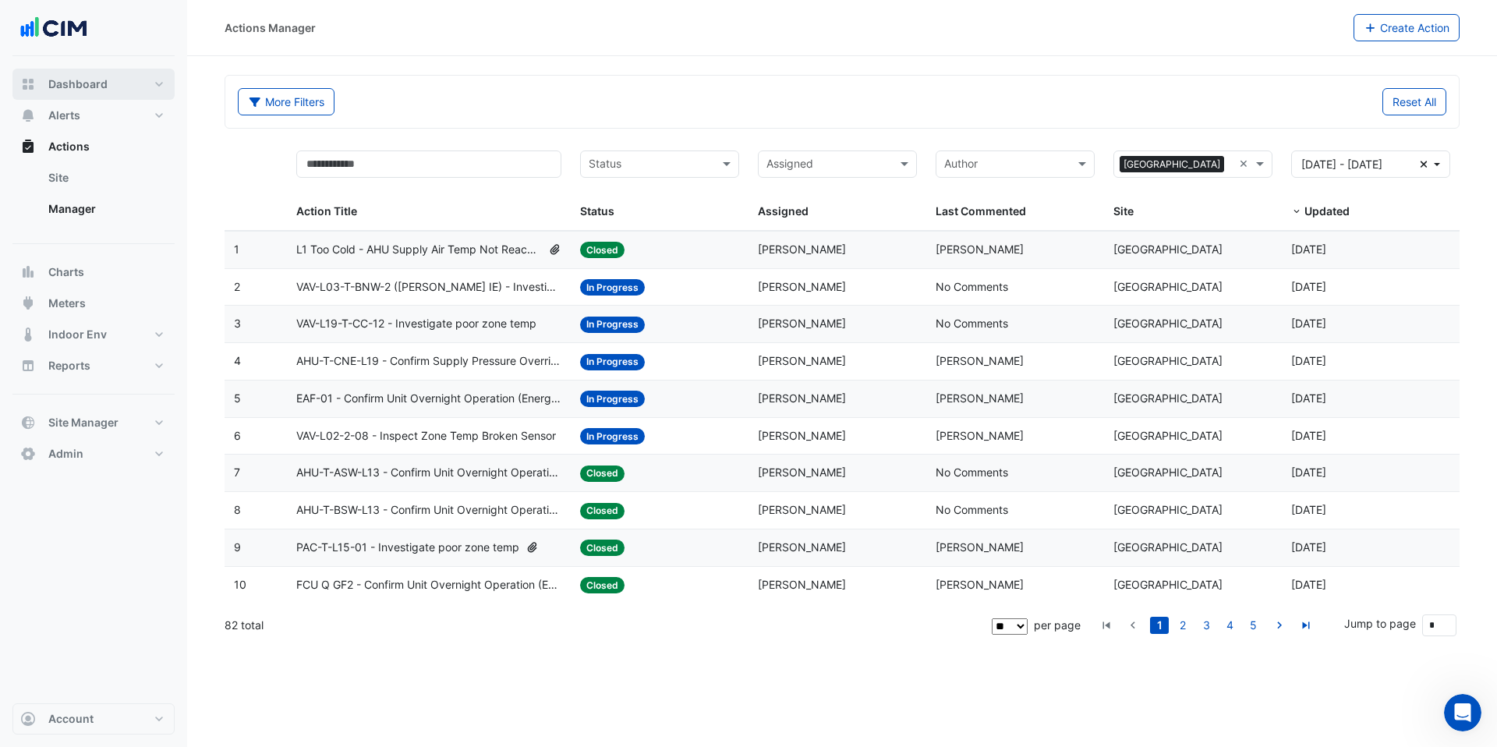
click at [118, 76] on button "Dashboard" at bounding box center [93, 84] width 162 height 31
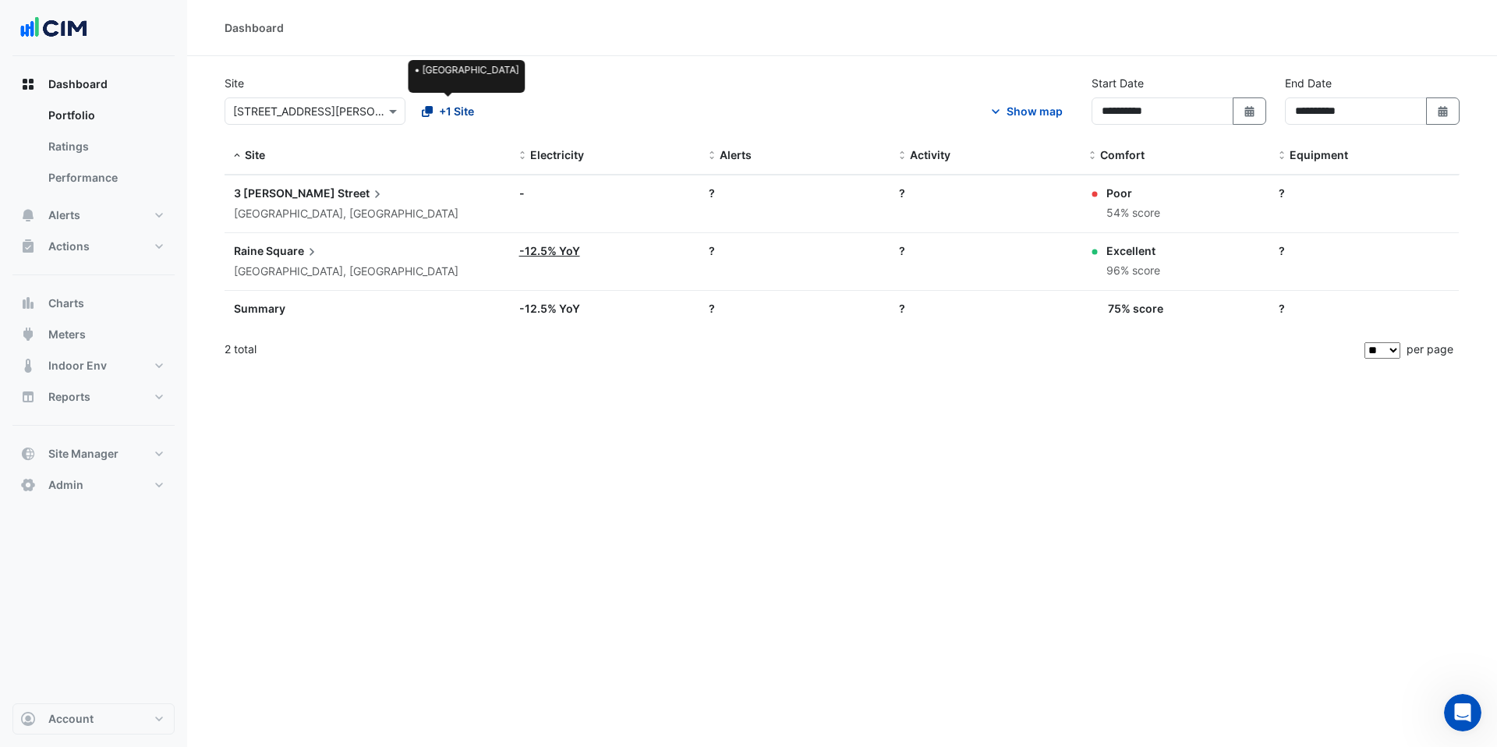
click at [448, 116] on span "+1 Site" at bounding box center [456, 111] width 35 height 16
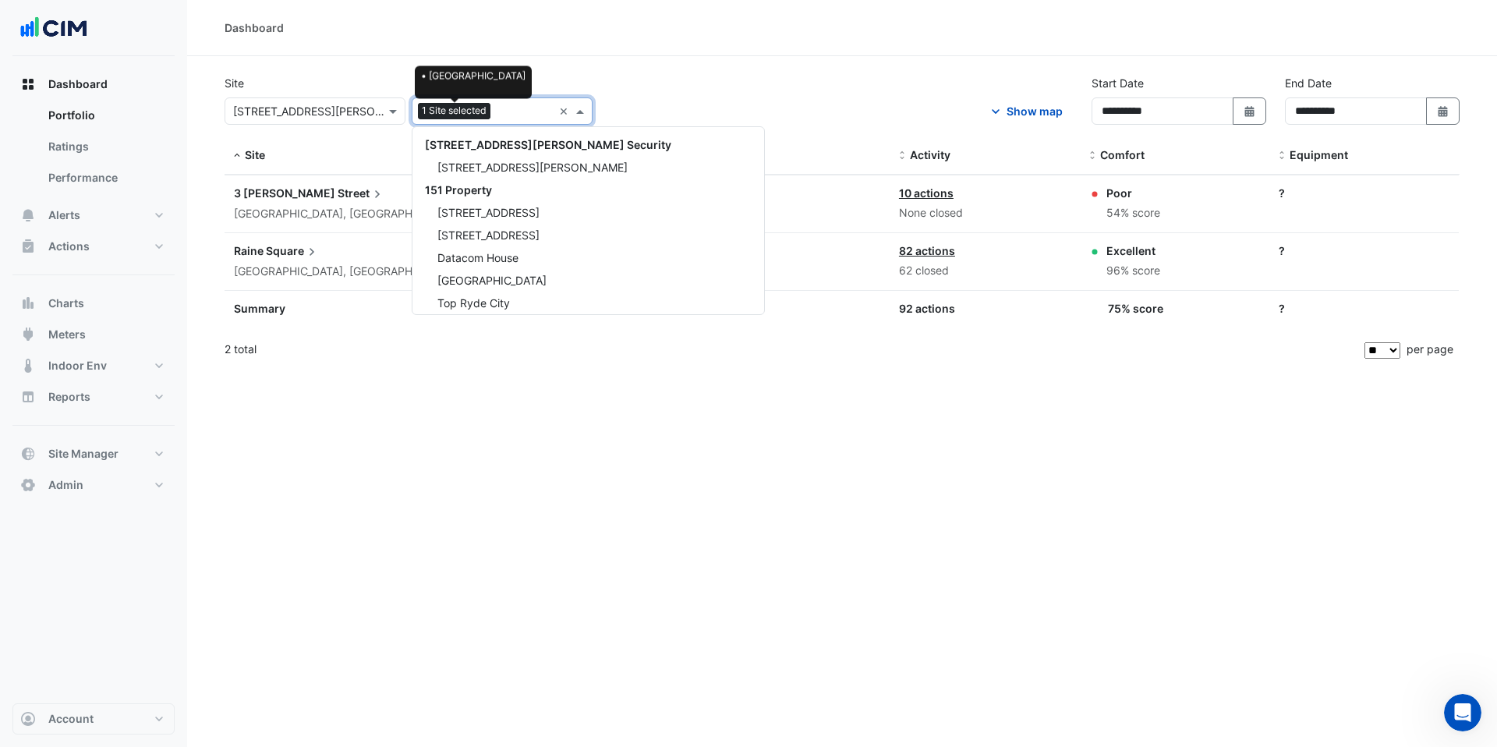
scroll to position [4439, 0]
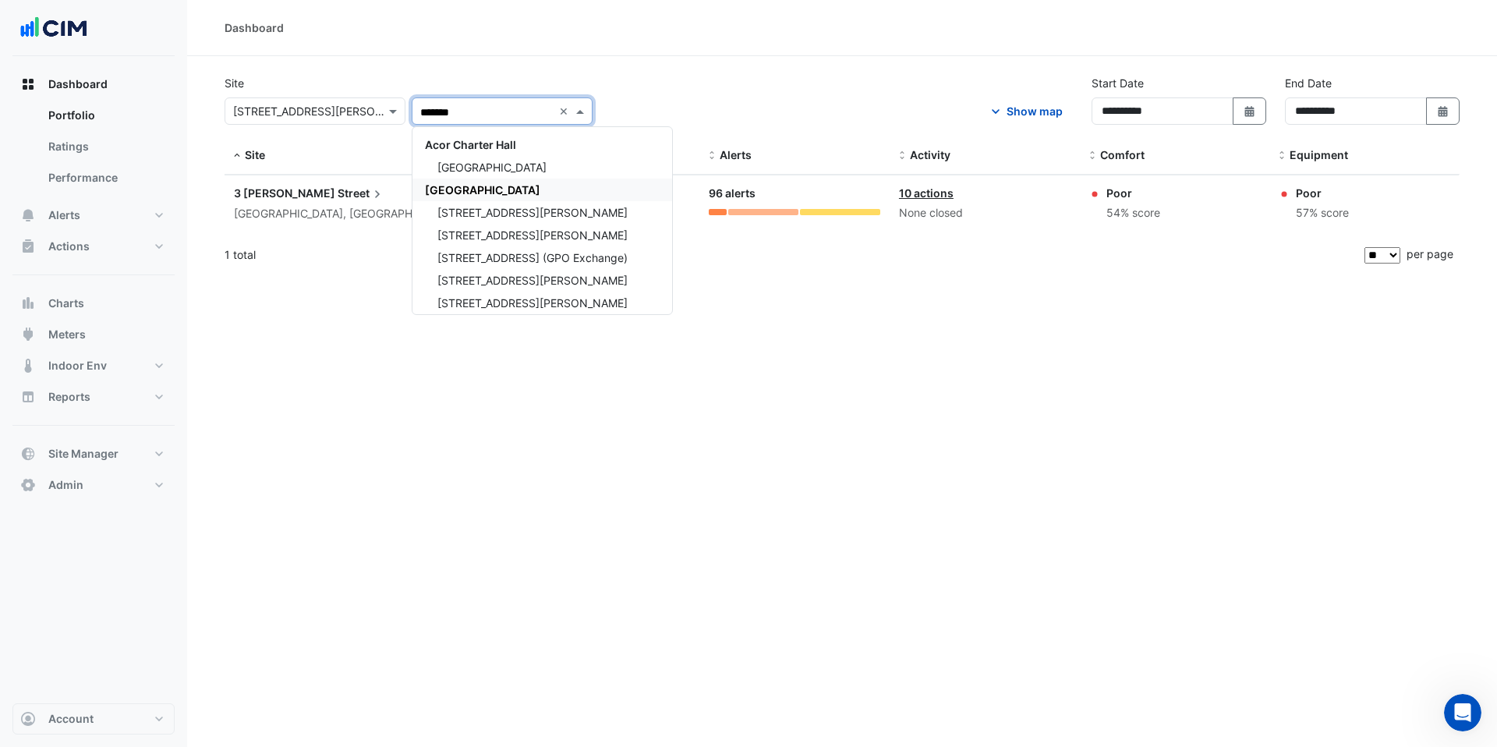
click at [473, 191] on span "[GEOGRAPHIC_DATA]" at bounding box center [482, 189] width 115 height 13
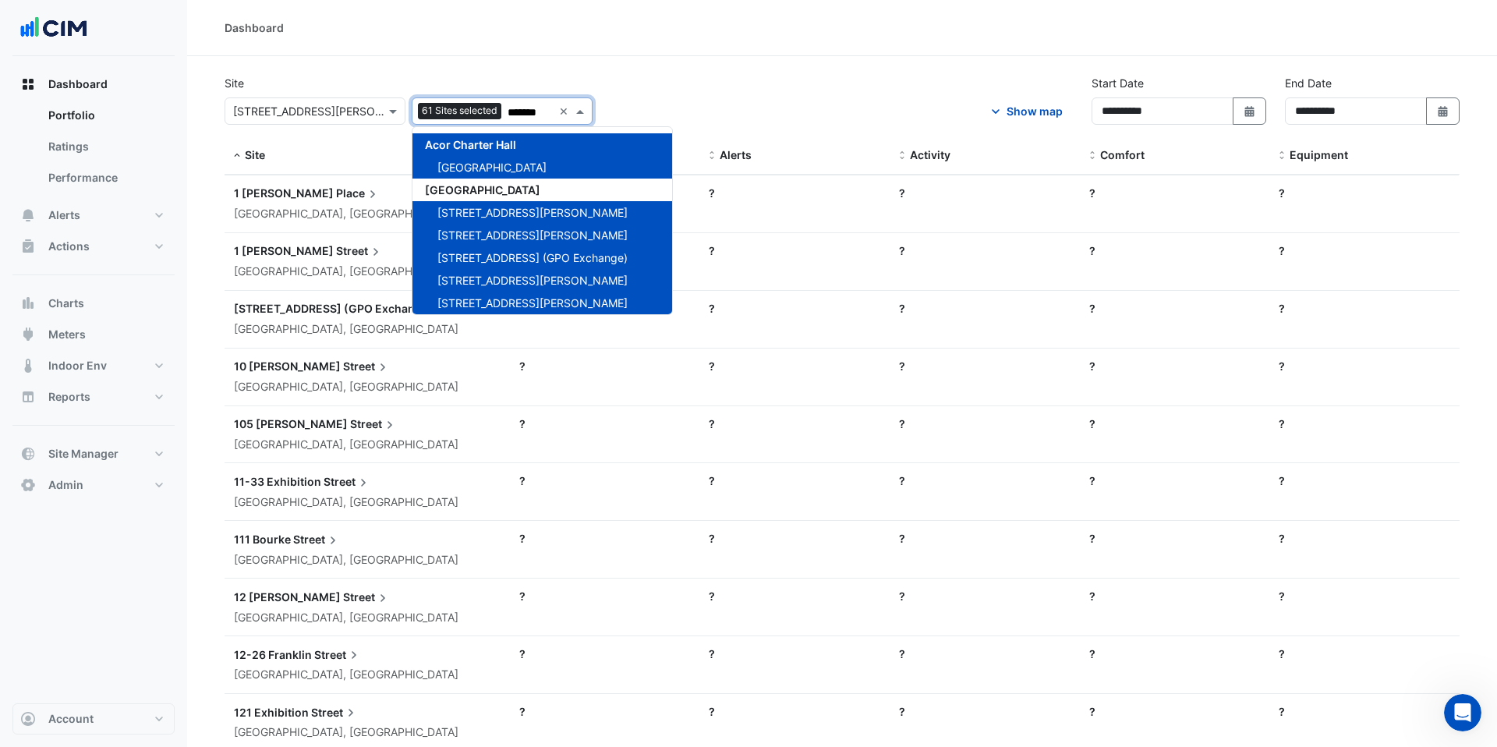
type input "*******"
click at [694, 97] on div "Site Select a Site × [STREET_ADDRESS][PERSON_NAME] Add sites to compare 61 Site…" at bounding box center [842, 106] width 1254 height 62
